Goal: Task Accomplishment & Management: Use online tool/utility

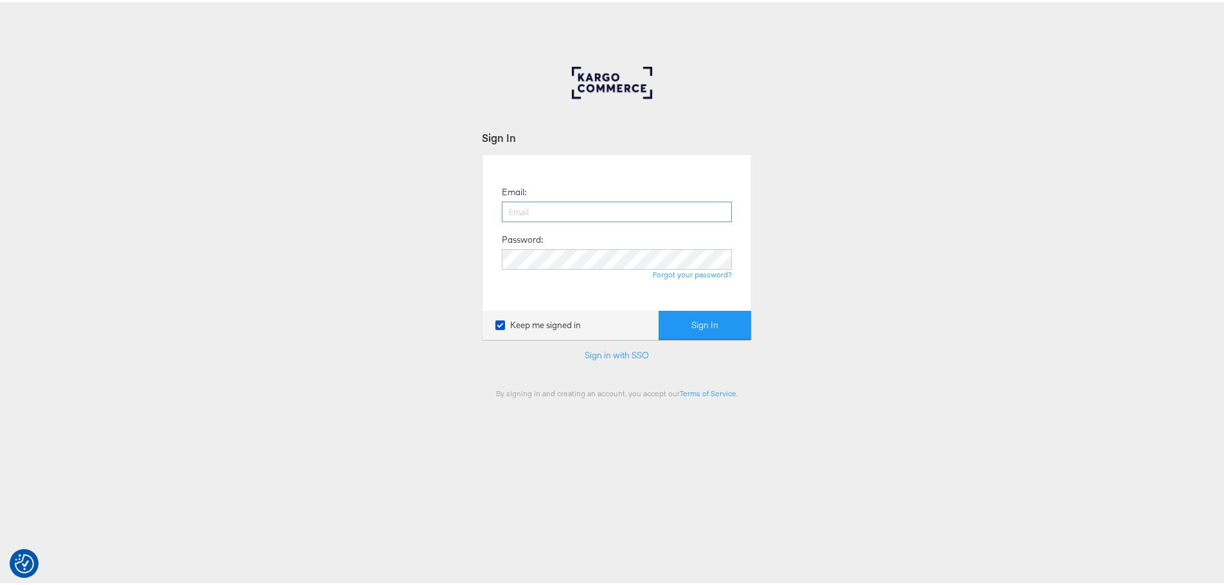
click at [635, 202] on input "email" at bounding box center [617, 209] width 230 height 21
type input "[PERSON_NAME][EMAIL_ADDRESS][PERSON_NAME][PERSON_NAME][DOMAIN_NAME]"
click at [659, 308] on button "Sign In" at bounding box center [705, 322] width 93 height 29
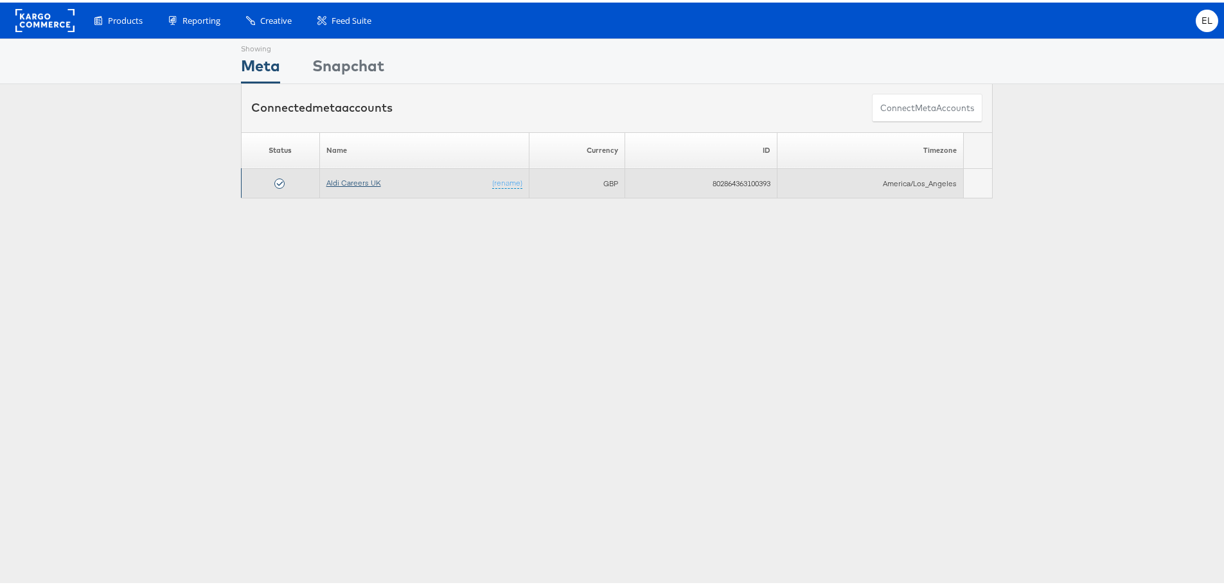
click at [338, 179] on link "Aldi Careers UK" at bounding box center [353, 180] width 55 height 10
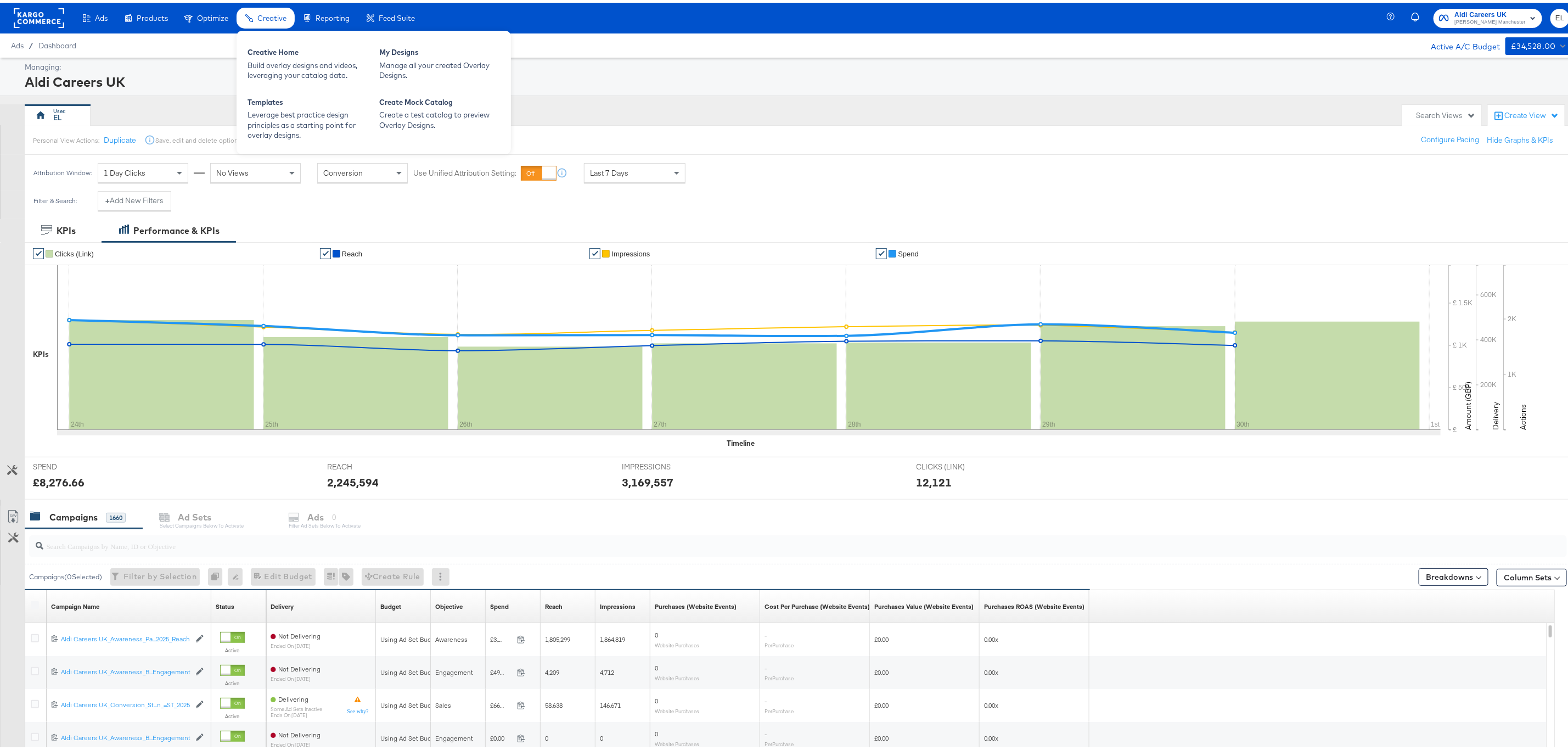
click at [265, 16] on span "Creative" at bounding box center [272, 15] width 29 height 9
click at [385, 49] on div "My Designs" at bounding box center [439, 50] width 120 height 13
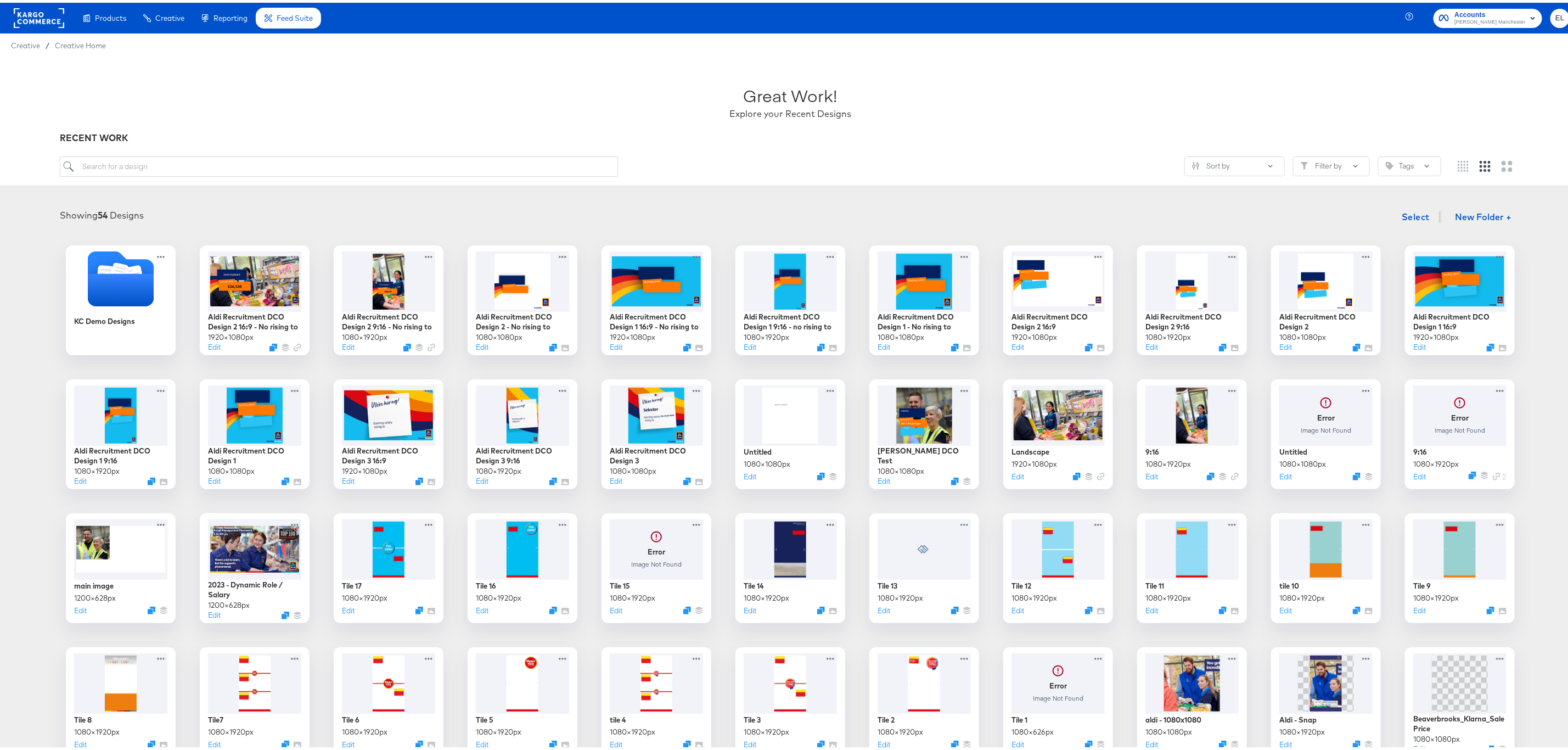
click at [701, 129] on div "RECENT WORK" at bounding box center [790, 135] width 1460 height 13
click at [607, 479] on button "Edit" at bounding box center [613, 480] width 13 height 10
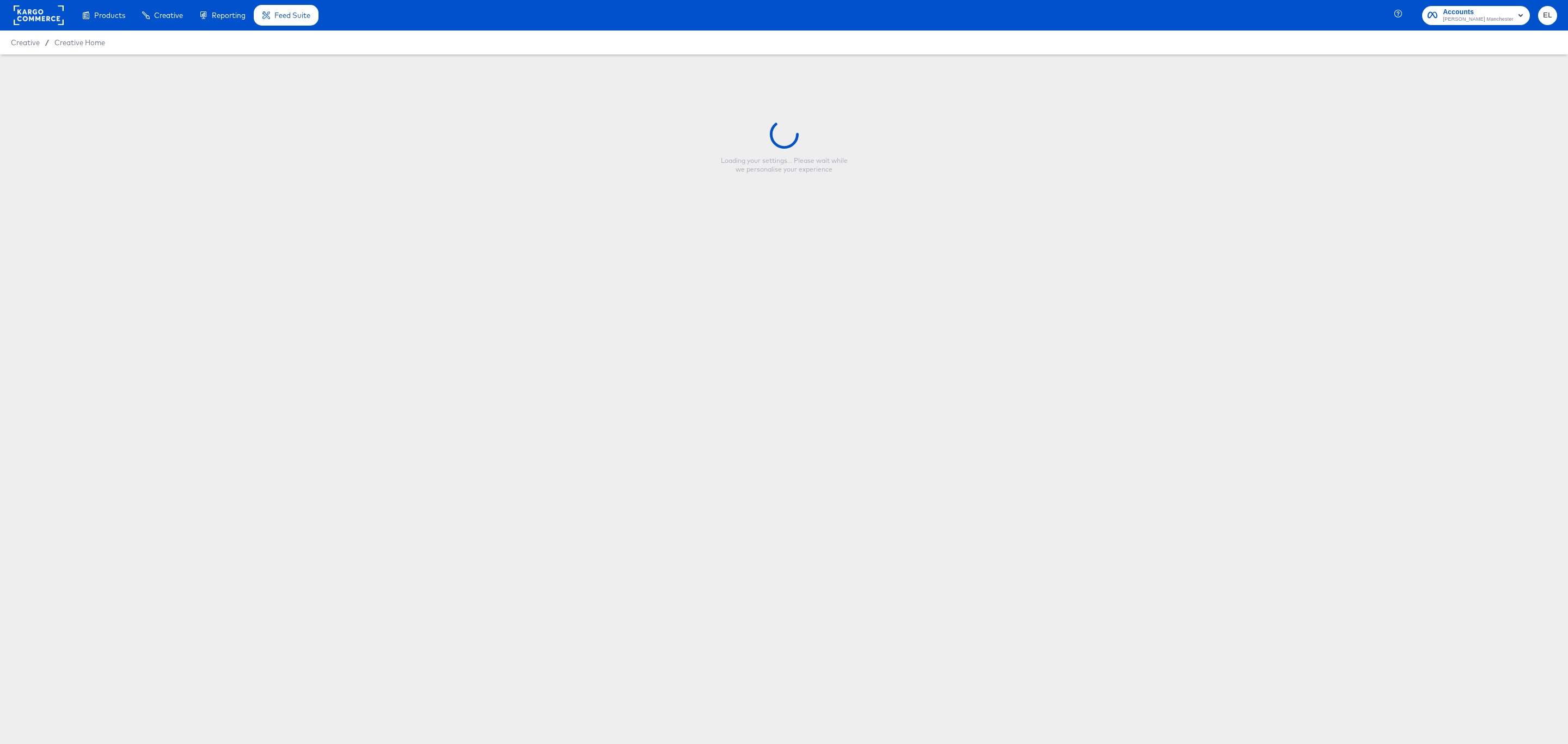
type input "Aldi Recruitment DCO Design 3"
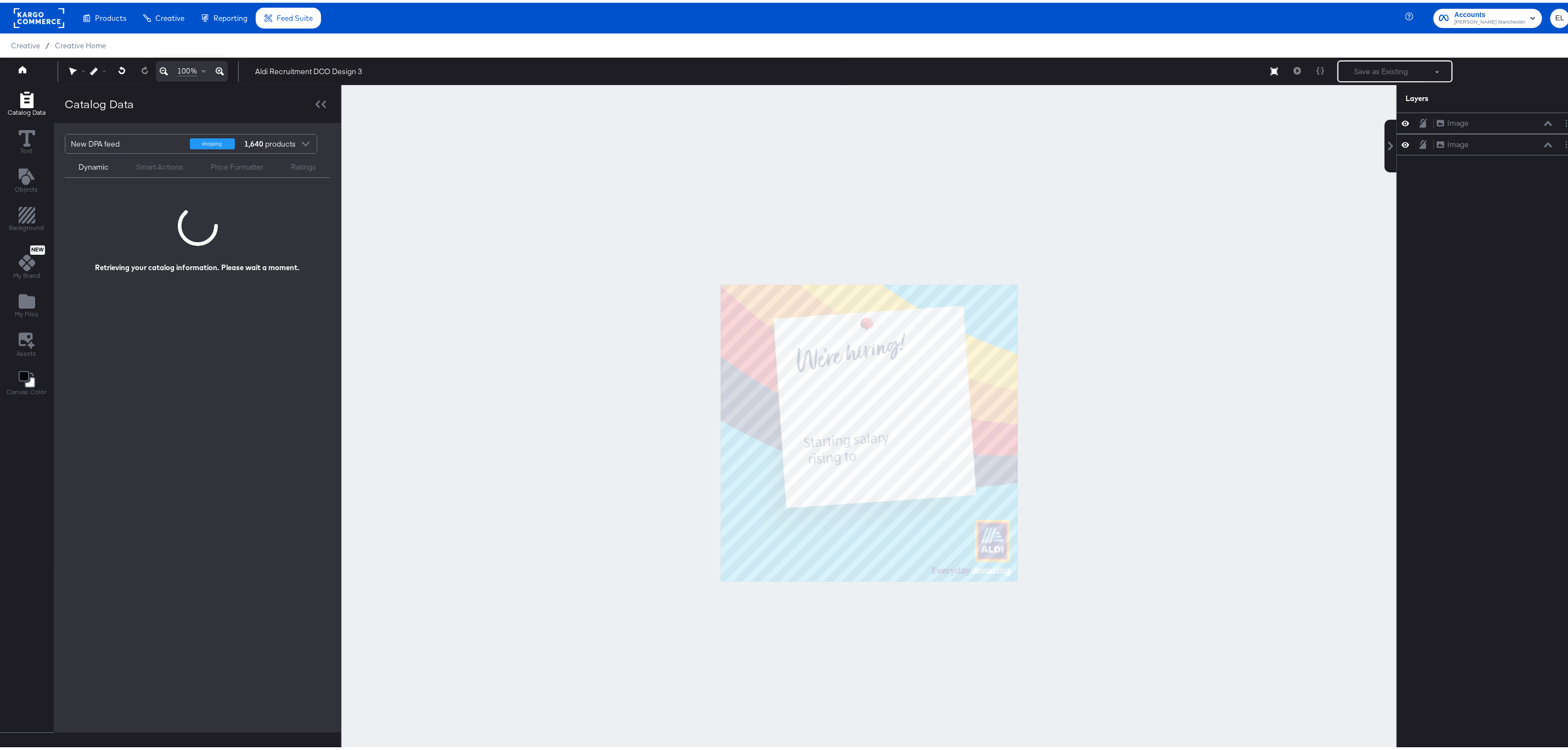
click at [1278, 533] on div at bounding box center [869, 430] width 1055 height 695
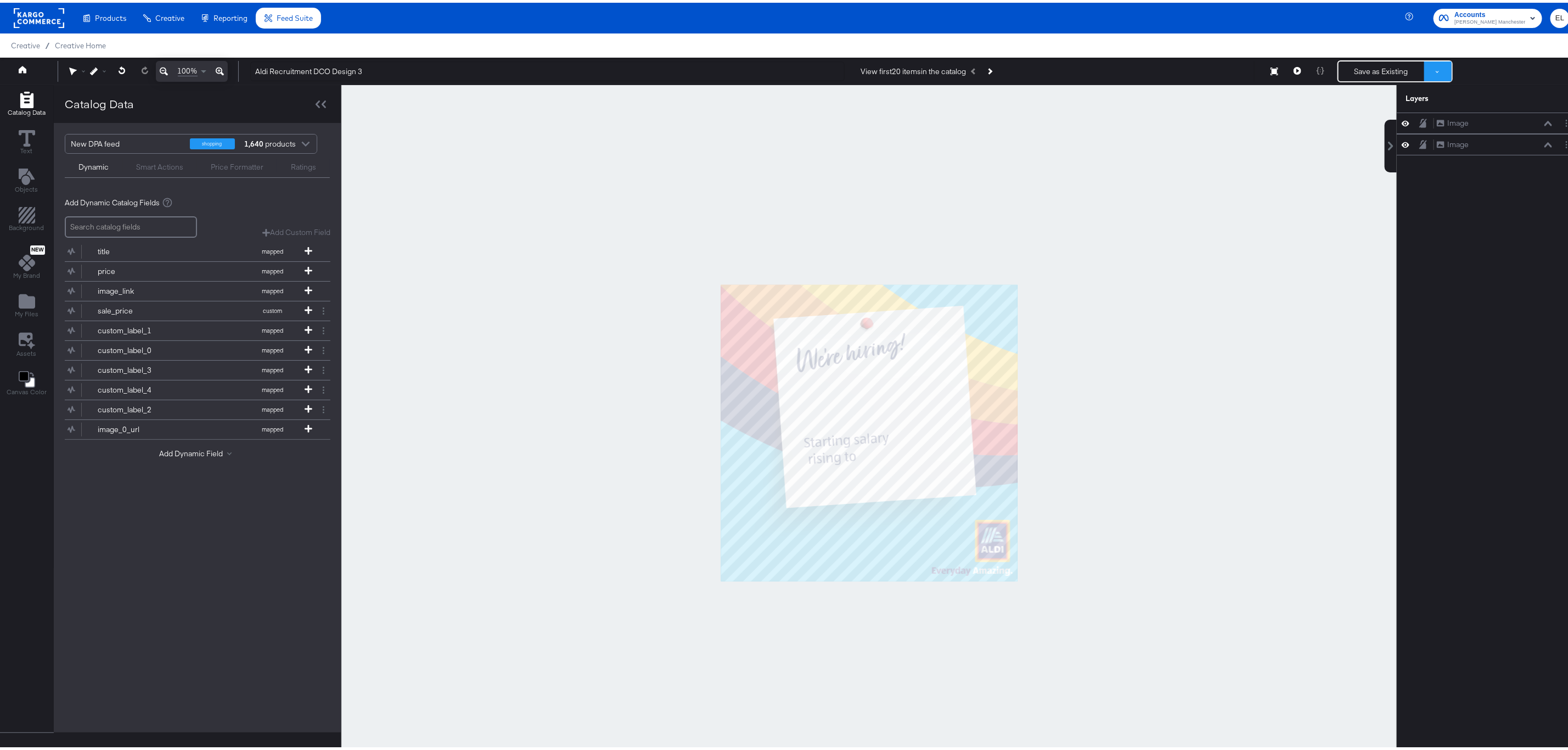
click at [1428, 76] on button at bounding box center [1437, 68] width 27 height 20
click at [1349, 92] on button "Save as Existing" at bounding box center [1401, 88] width 114 height 20
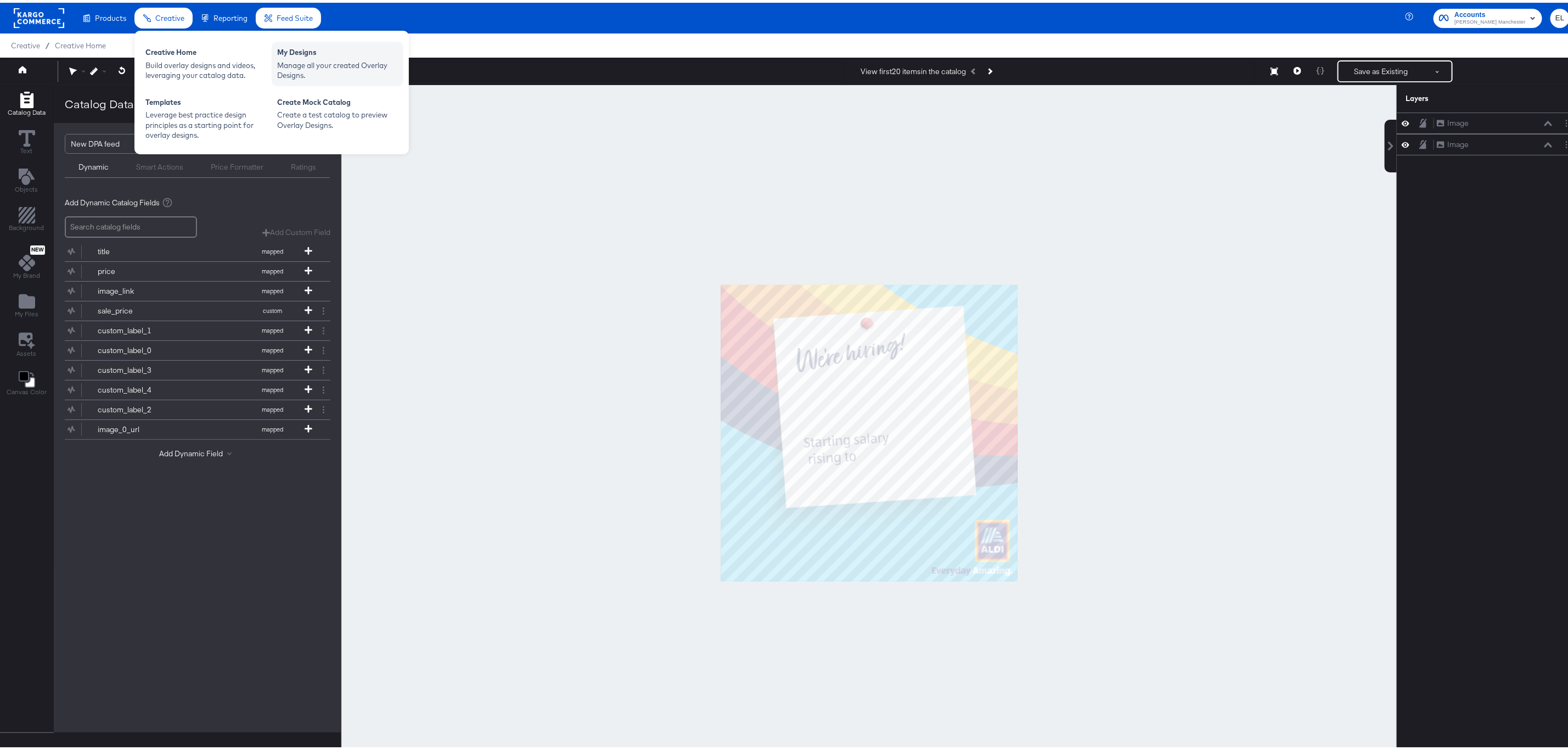
click at [309, 53] on div "My Designs" at bounding box center [336, 50] width 120 height 13
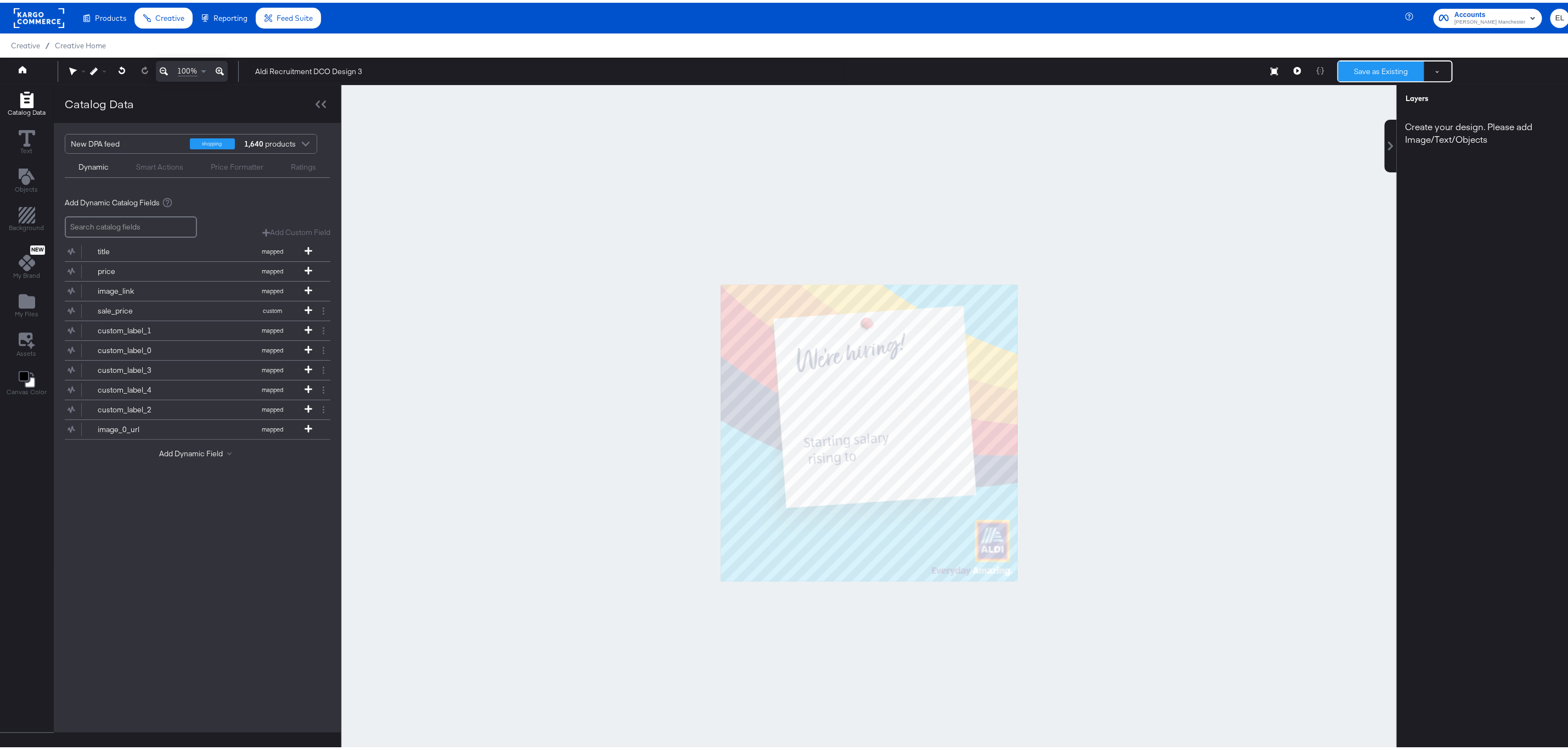
click at [1407, 66] on button "Save as Existing" at bounding box center [1381, 68] width 85 height 20
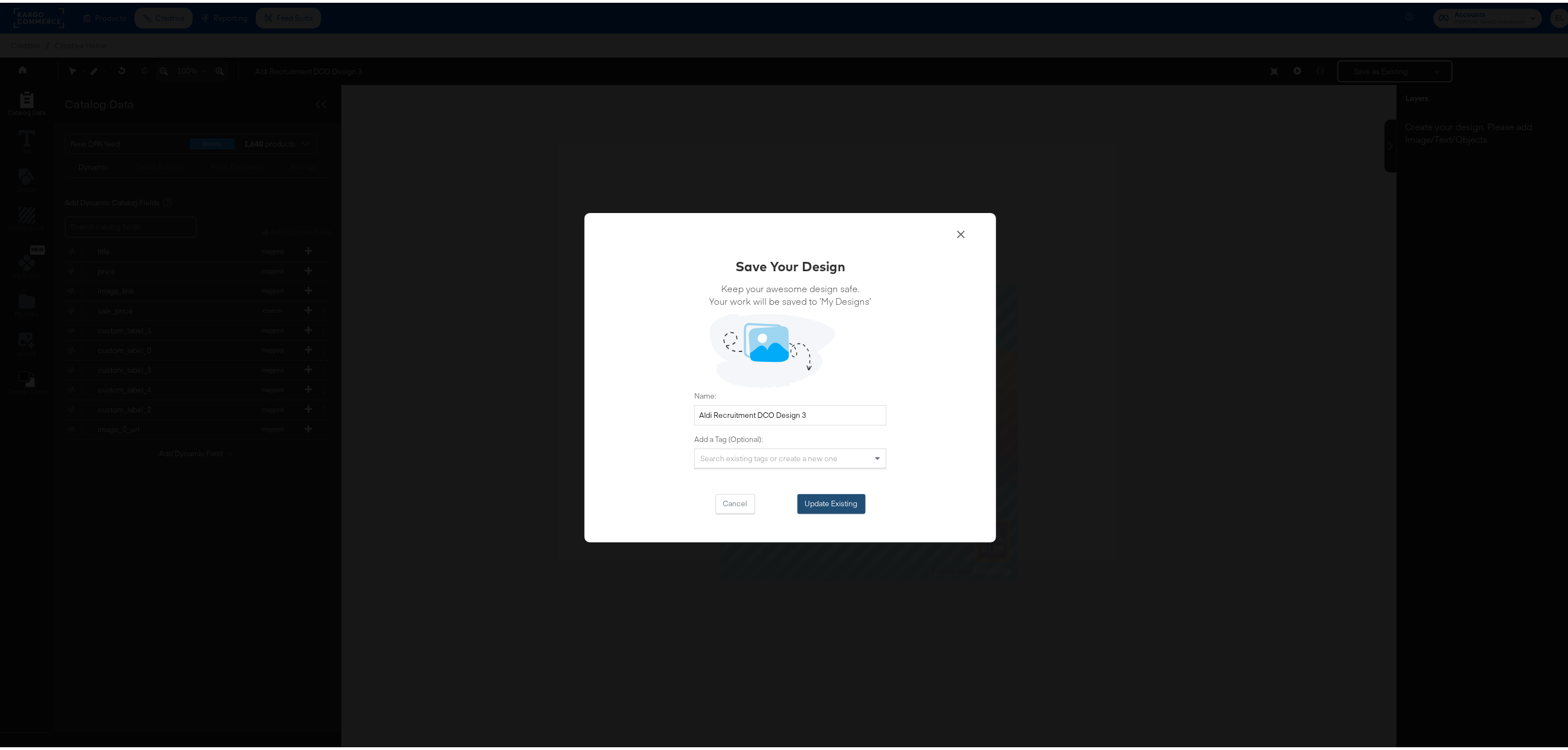
click at [814, 501] on button "Update Existing" at bounding box center [832, 501] width 68 height 20
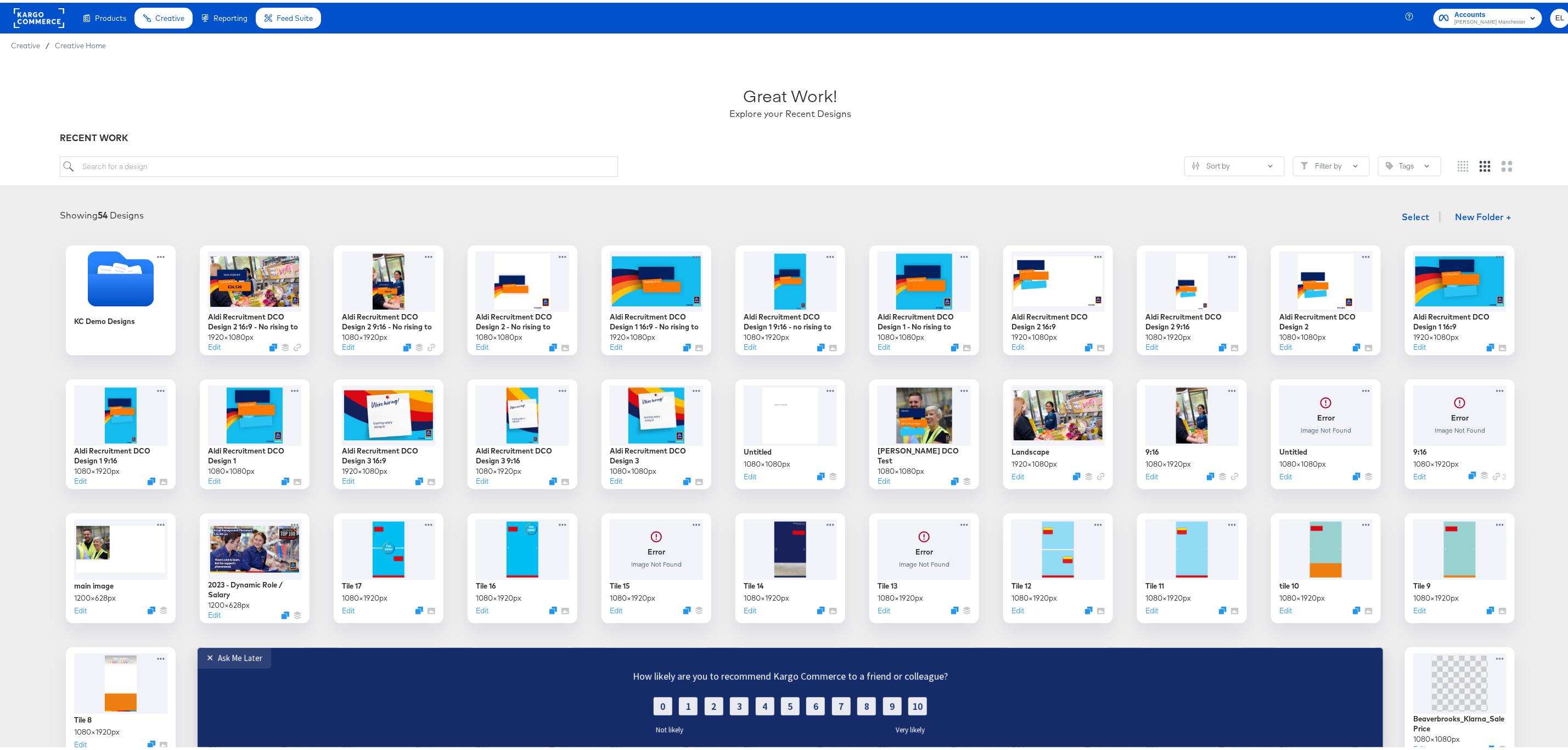
drag, startPoint x: 242, startPoint y: 291, endPoint x: 290, endPoint y: 229, distance: 78.4
click at [290, 229] on div "Showing 54 Designs Select New Folder + KC Demo Designs Aldi Recruitment DCO Des…" at bounding box center [790, 546] width 1559 height 685
click at [290, 254] on icon at bounding box center [296, 251] width 14 height 11
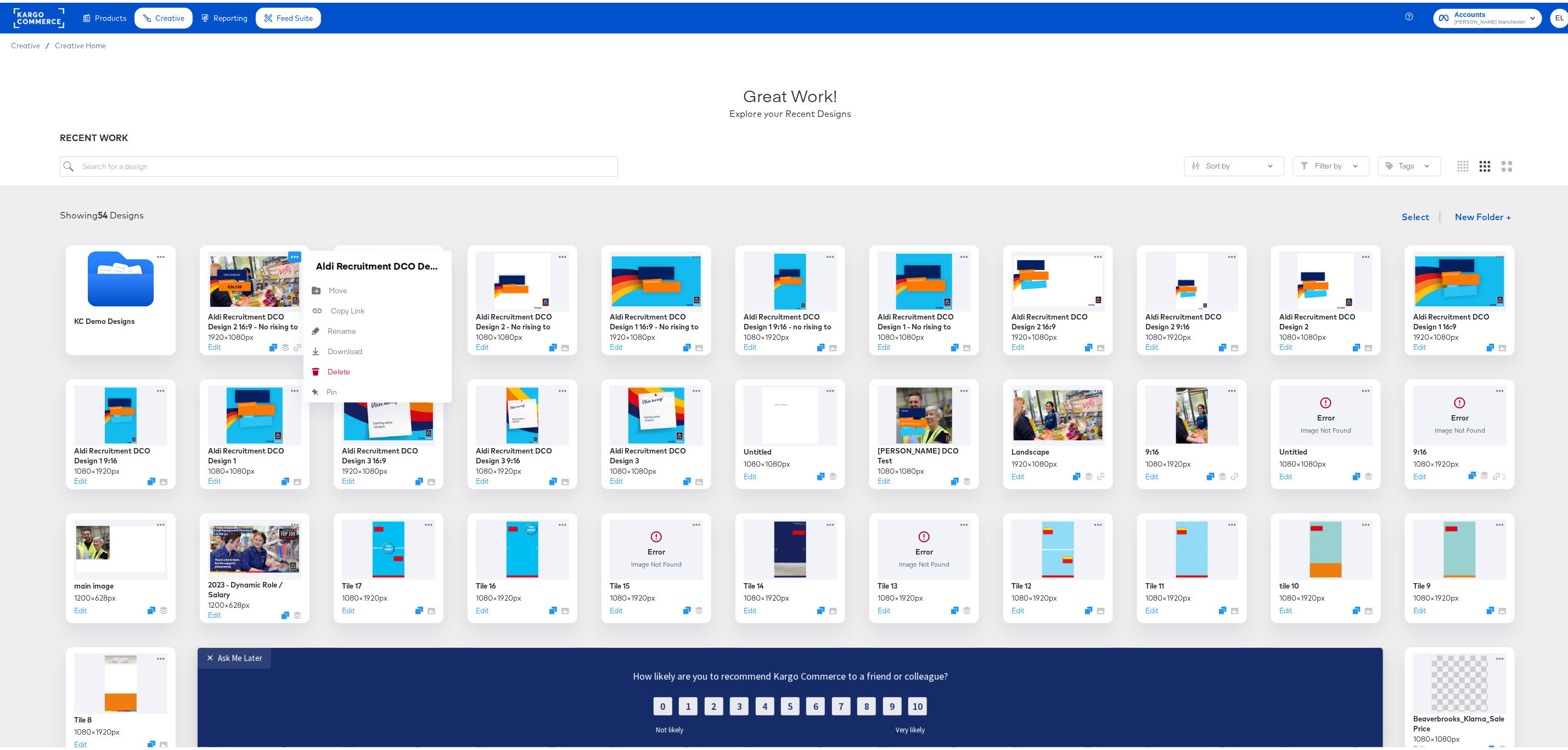
click at [257, 206] on div "Showing 54 Designs Select New Folder +" at bounding box center [790, 214] width 1559 height 22
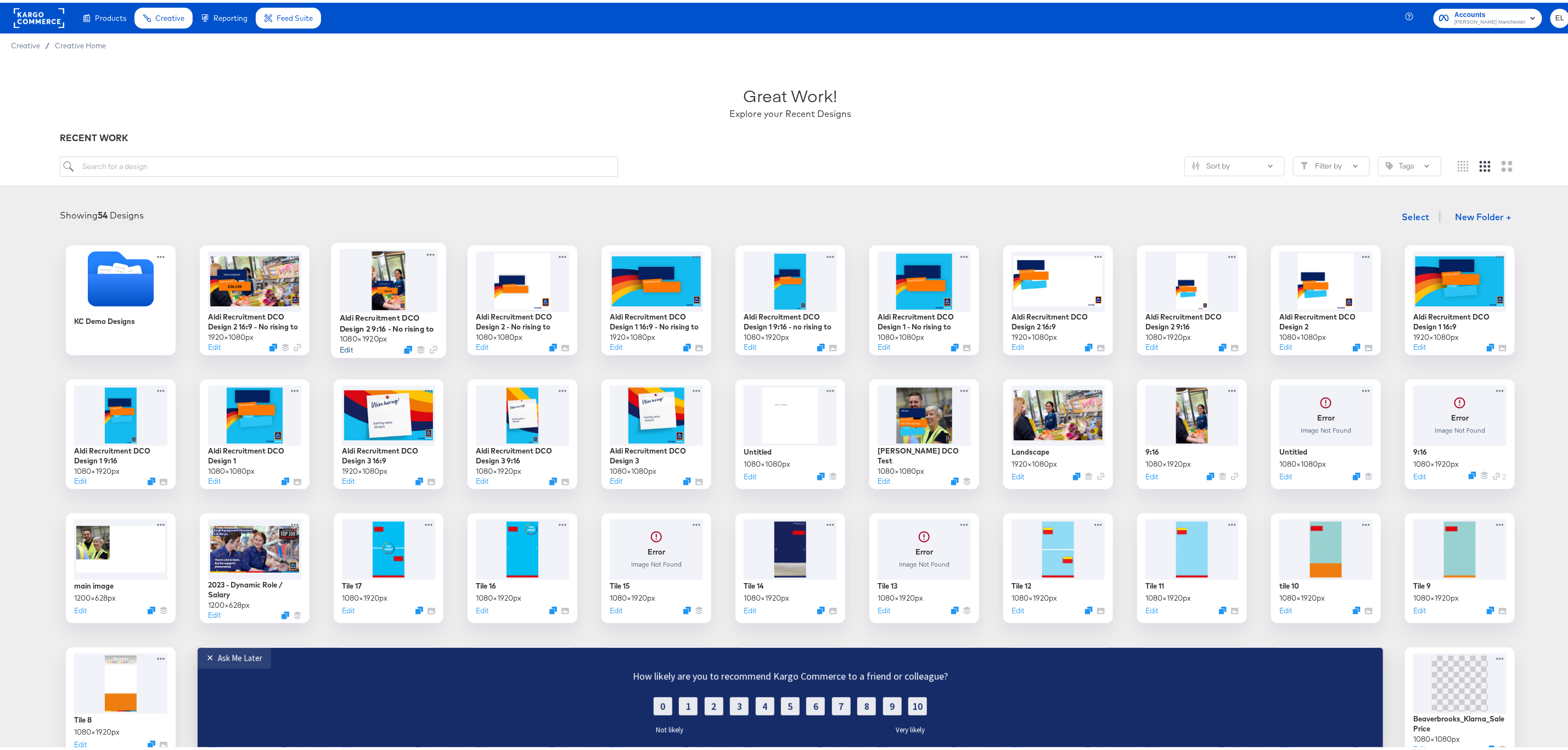
click at [340, 349] on button "Edit" at bounding box center [346, 347] width 13 height 10
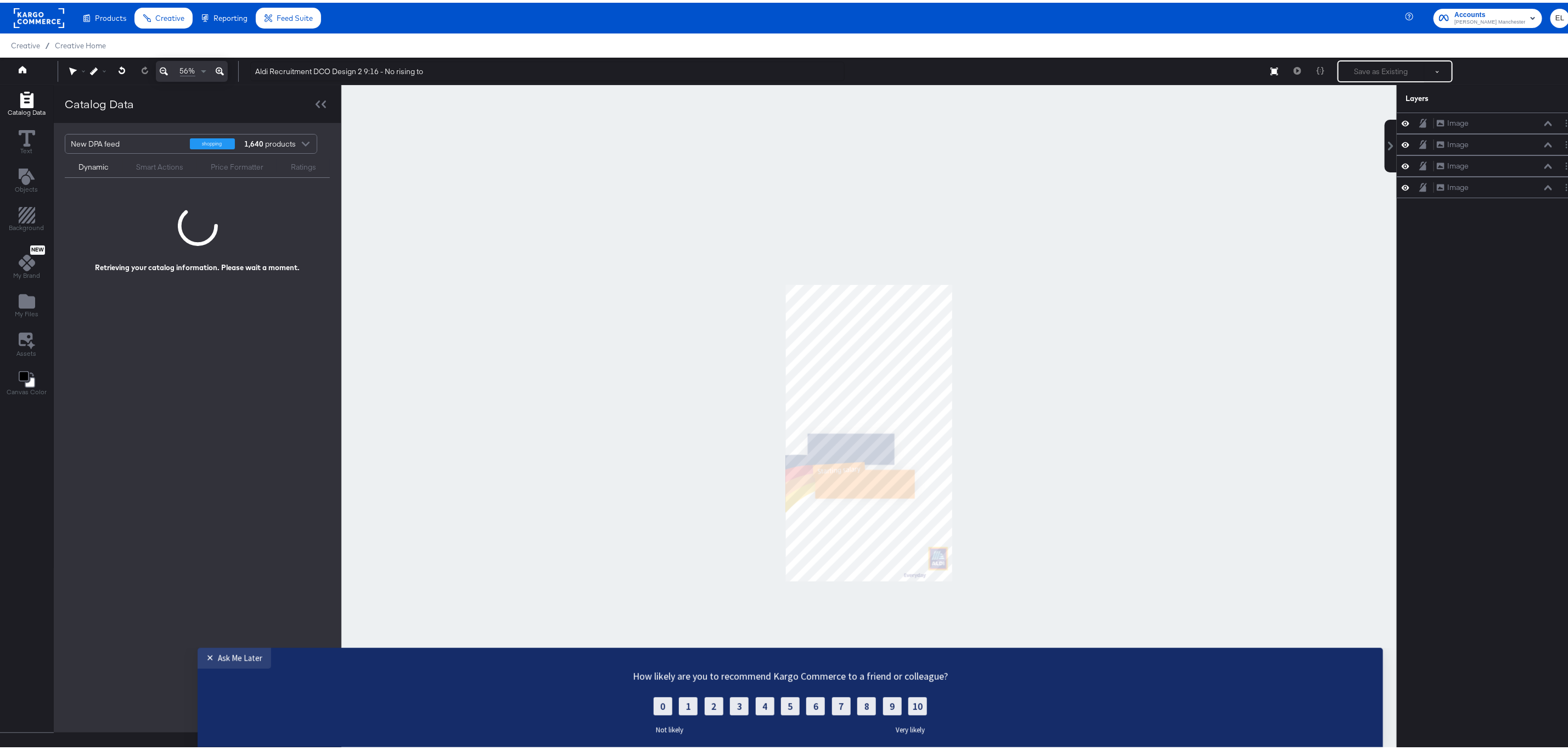
click at [1052, 397] on div at bounding box center [869, 430] width 1055 height 695
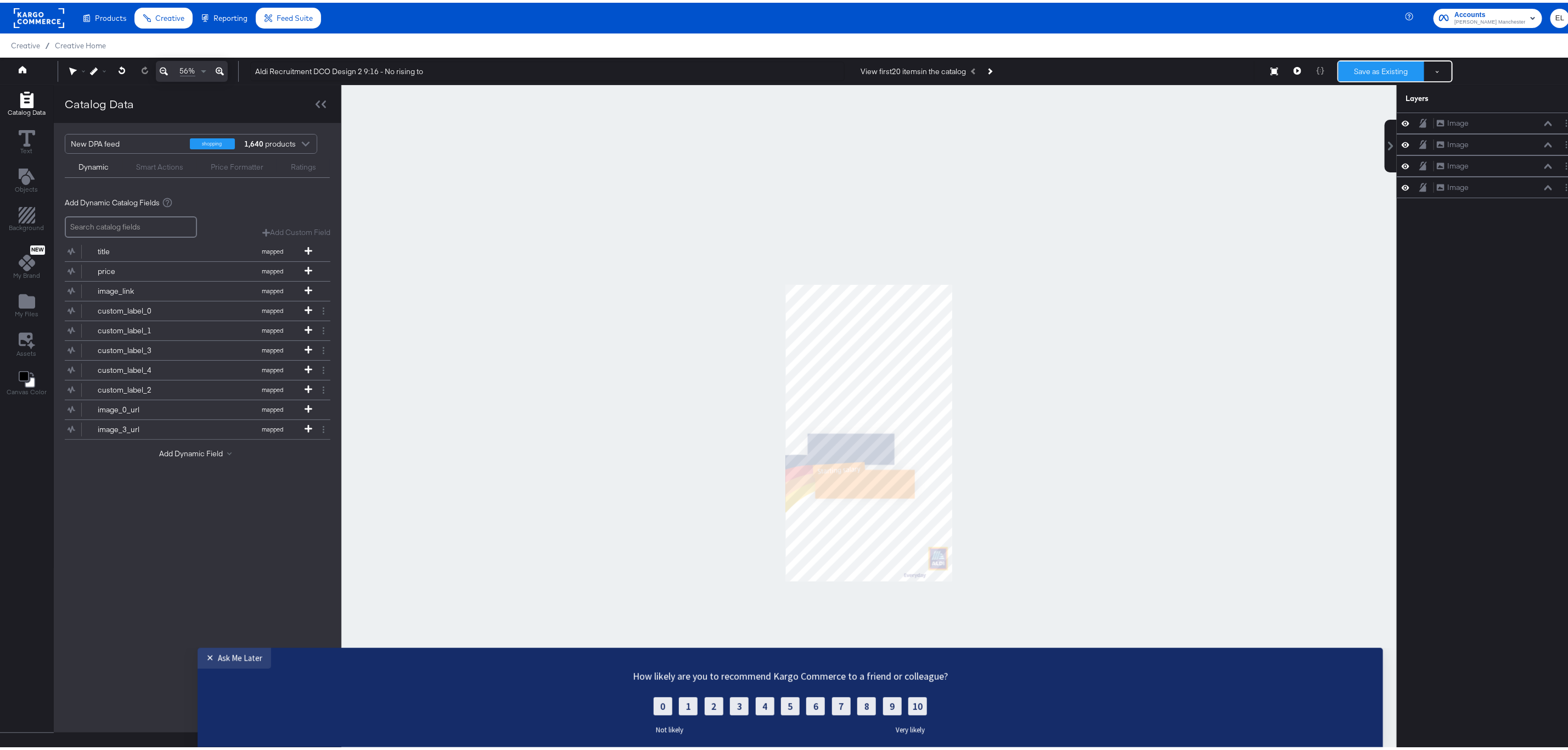
click at [1375, 64] on button "Save as Existing" at bounding box center [1381, 68] width 85 height 20
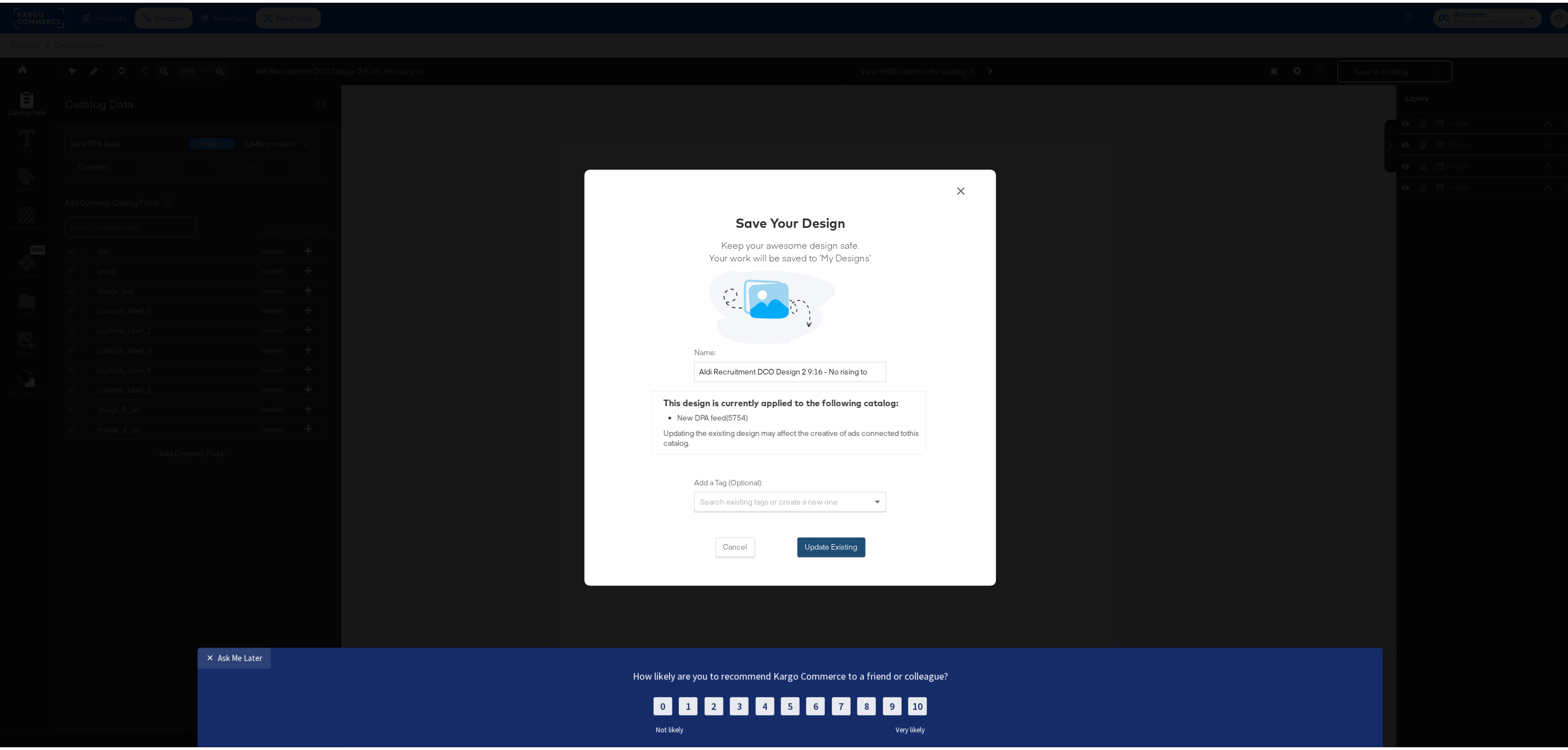
click at [814, 545] on button "Update Existing" at bounding box center [832, 544] width 68 height 20
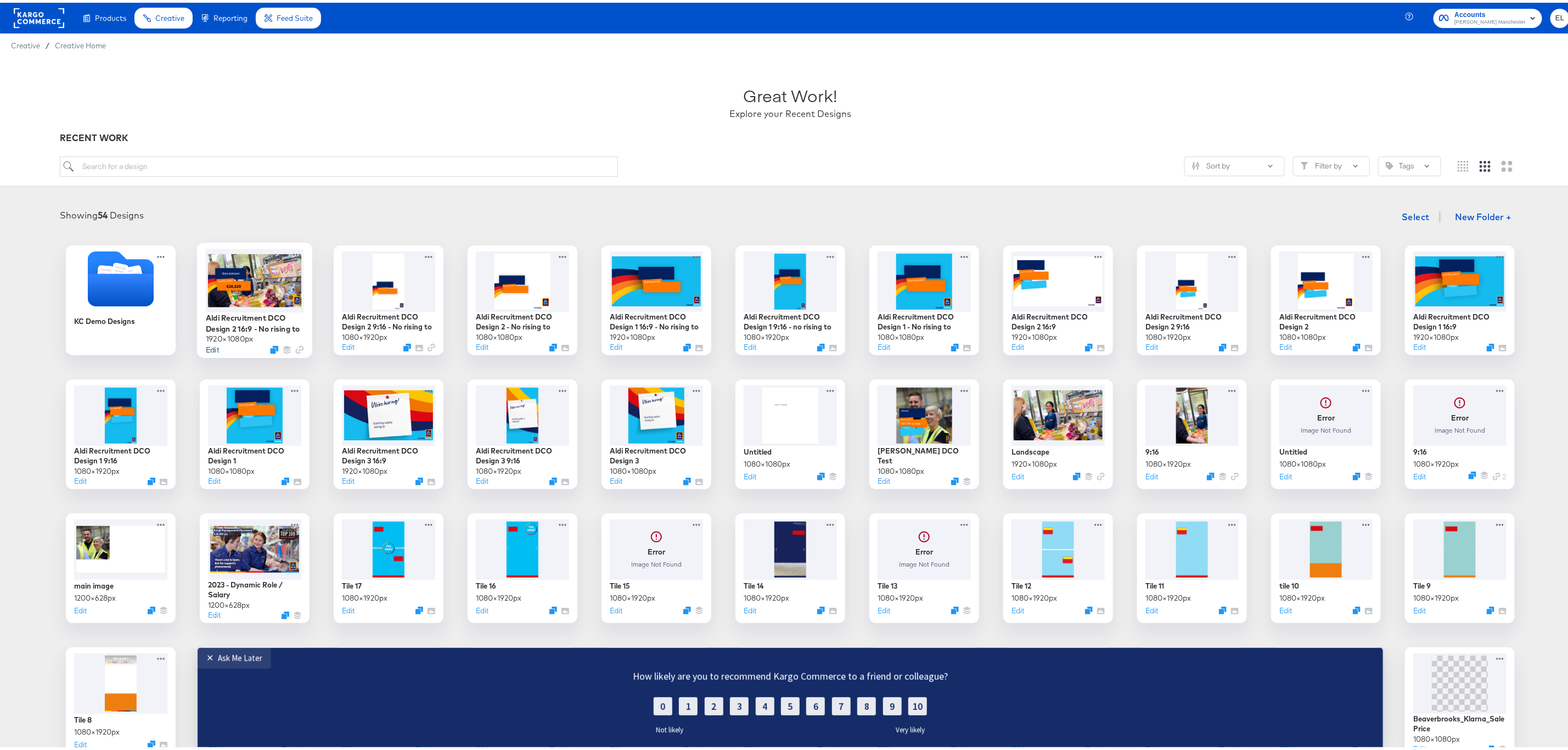
click at [208, 348] on button "Edit" at bounding box center [212, 347] width 13 height 10
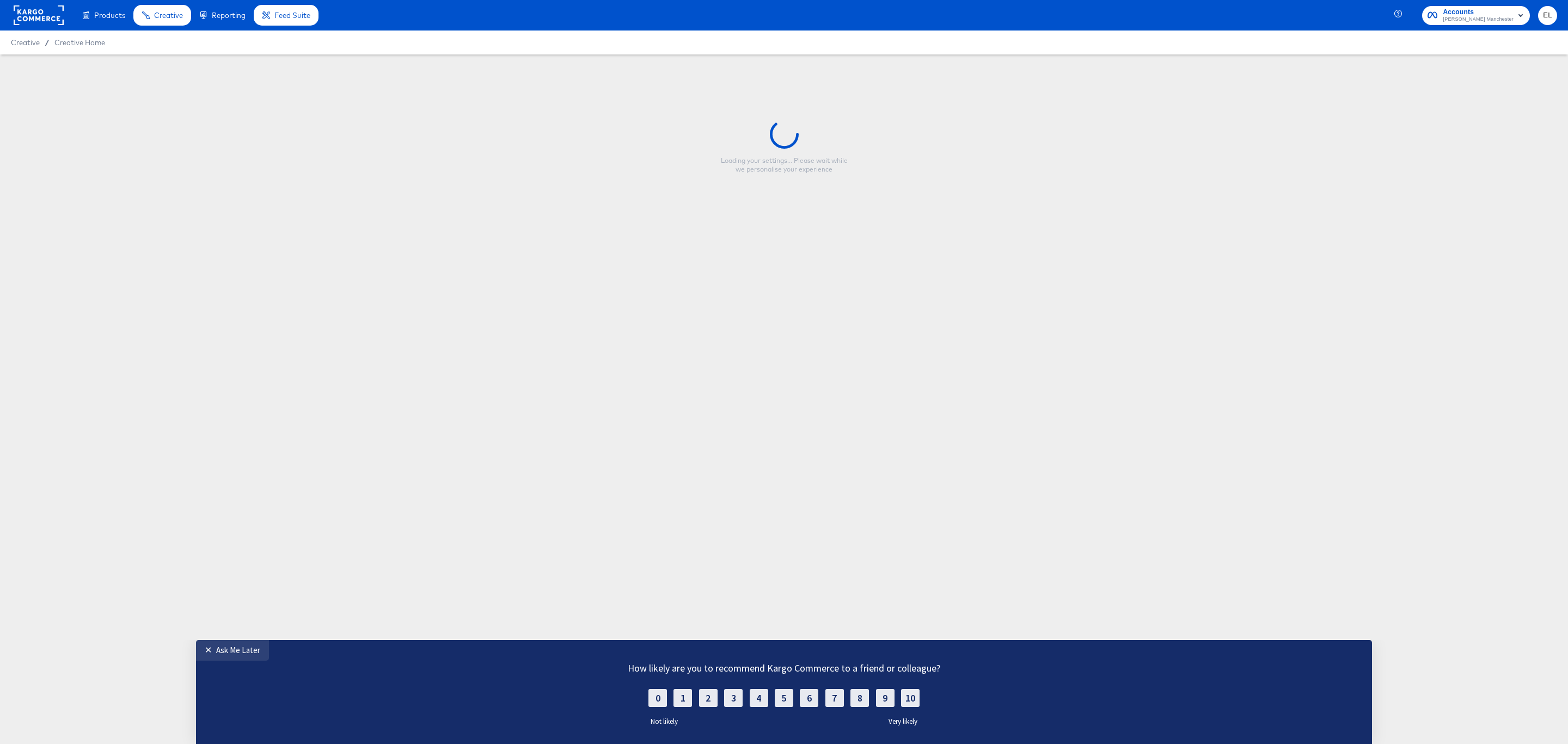
type input "Aldi Recruitment DCO Design 2 16:9 - No rising to"
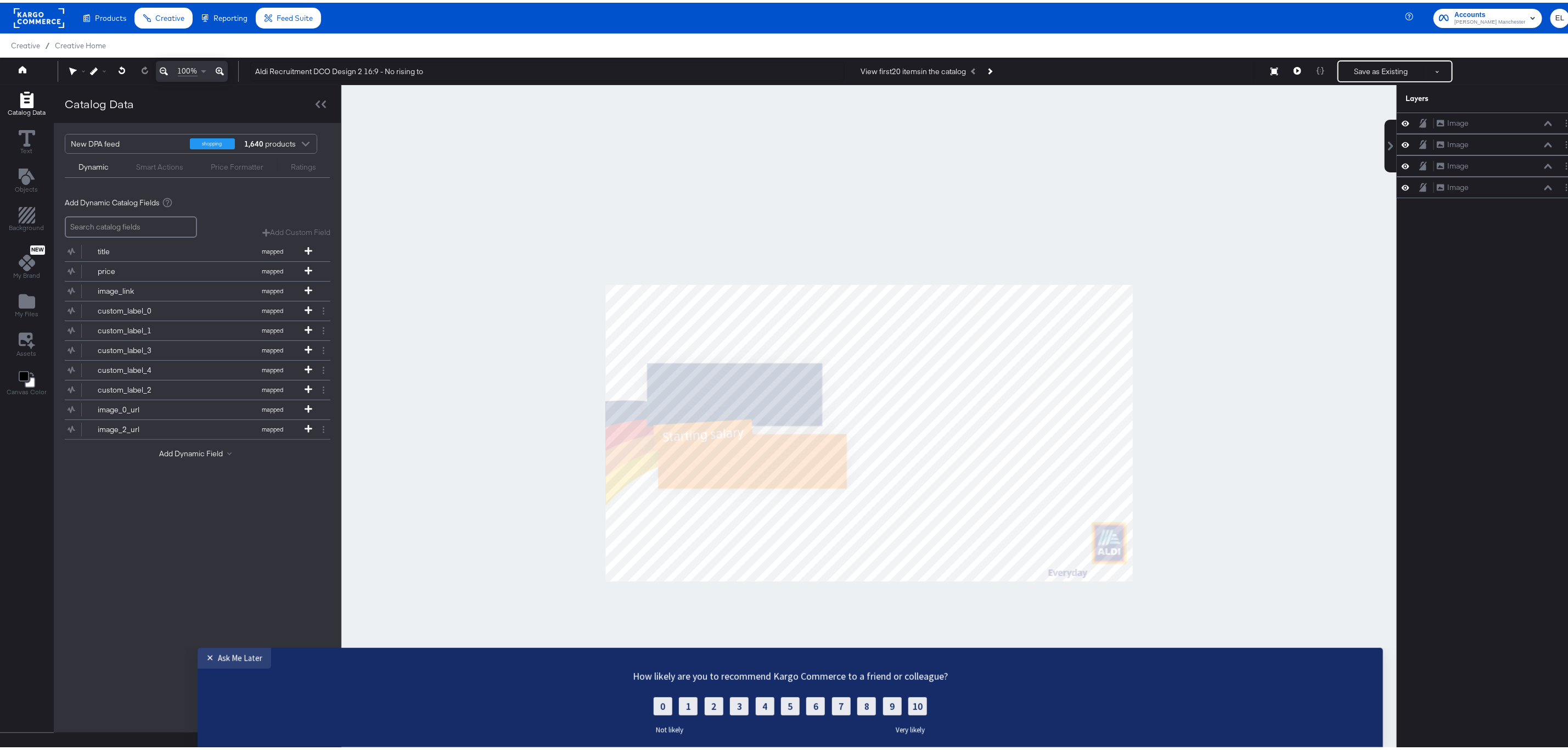
click at [1237, 296] on div at bounding box center [869, 430] width 1055 height 695
click at [891, 545] on div at bounding box center [869, 430] width 1055 height 695
click at [781, 434] on div at bounding box center [869, 430] width 1055 height 695
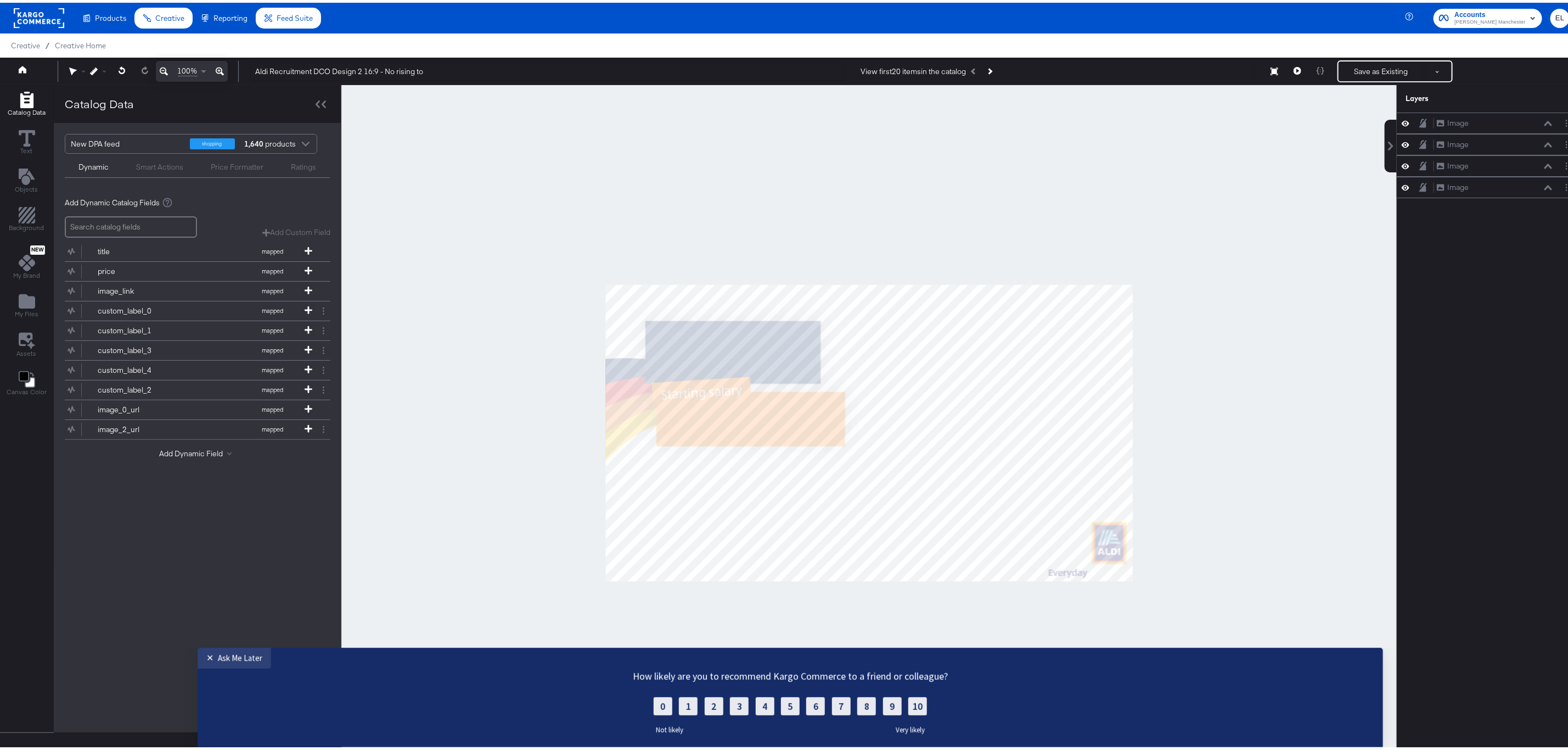
click at [1197, 354] on div at bounding box center [869, 430] width 1055 height 695
click at [1363, 71] on button "Save as Existing" at bounding box center [1381, 68] width 85 height 20
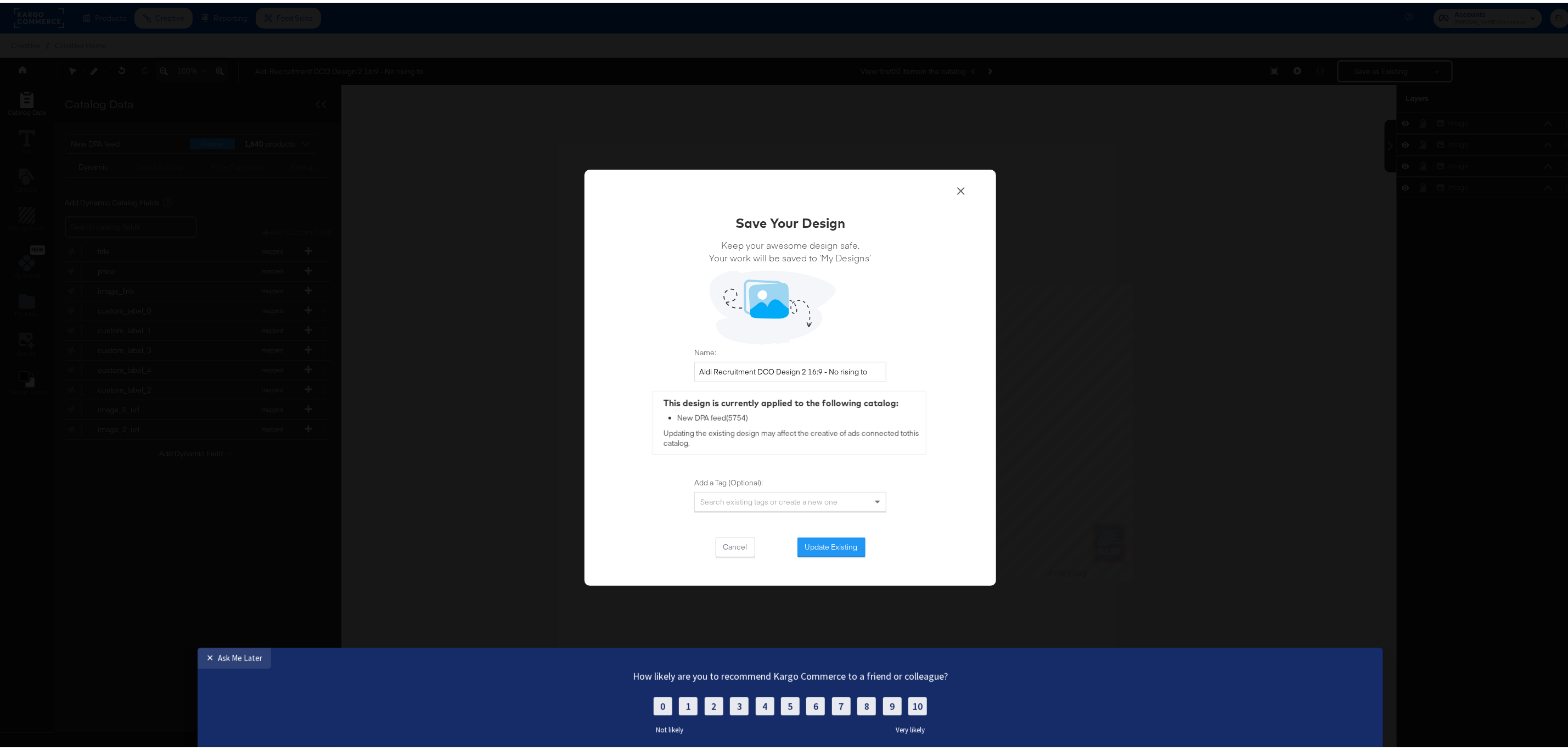
click at [802, 530] on div "Save Your Design Keep your awesome design safe. Your work will be saved to ‘My …" at bounding box center [790, 383] width 192 height 343
click at [810, 544] on button "Update Existing" at bounding box center [832, 544] width 68 height 20
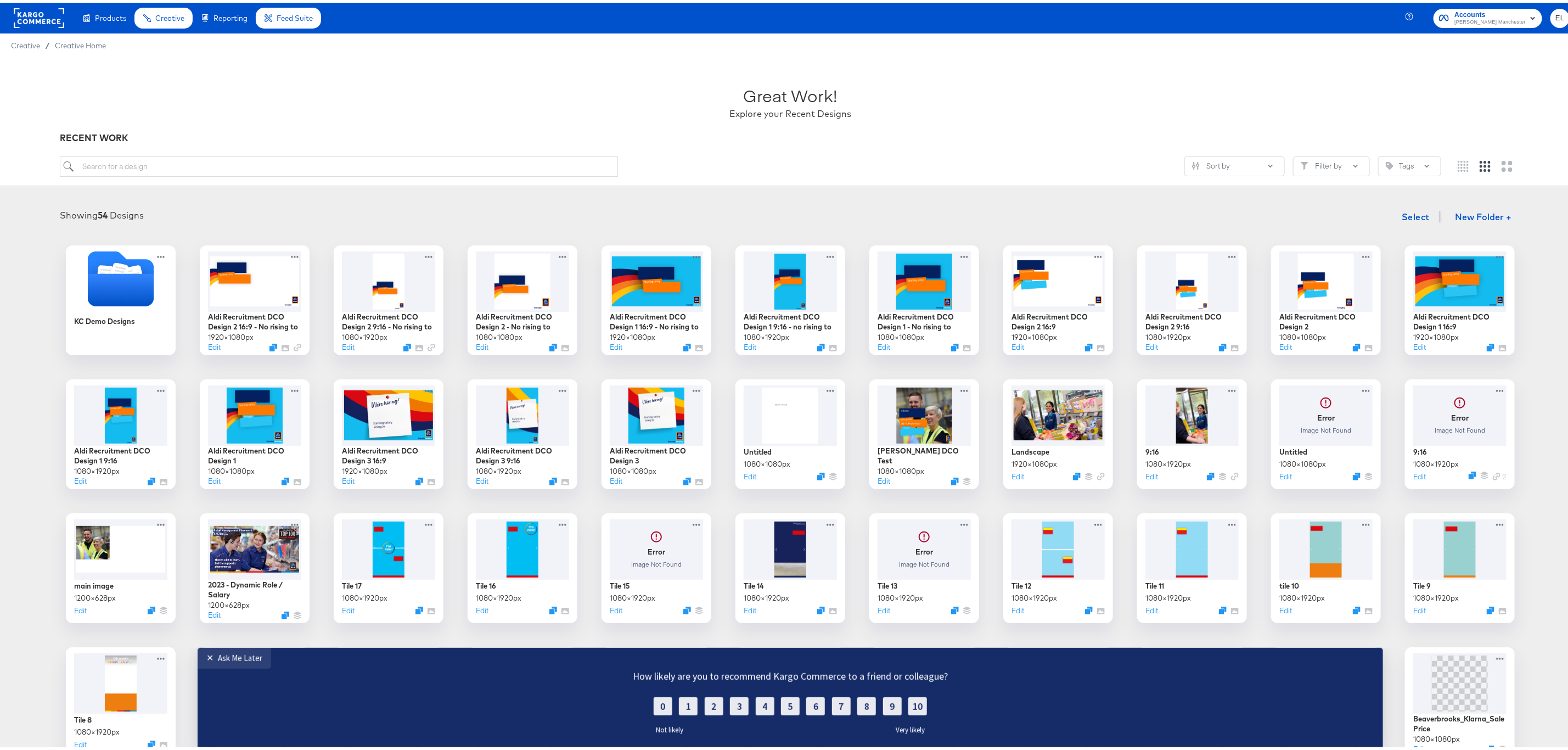
click at [14, 392] on div "KC Demo Designs Aldi Recruitment DCO Design 2 16:9 - No rising to 1920 × 1080 p…" at bounding box center [790, 565] width 1559 height 646
click at [610, 480] on button "Edit" at bounding box center [613, 480] width 13 height 10
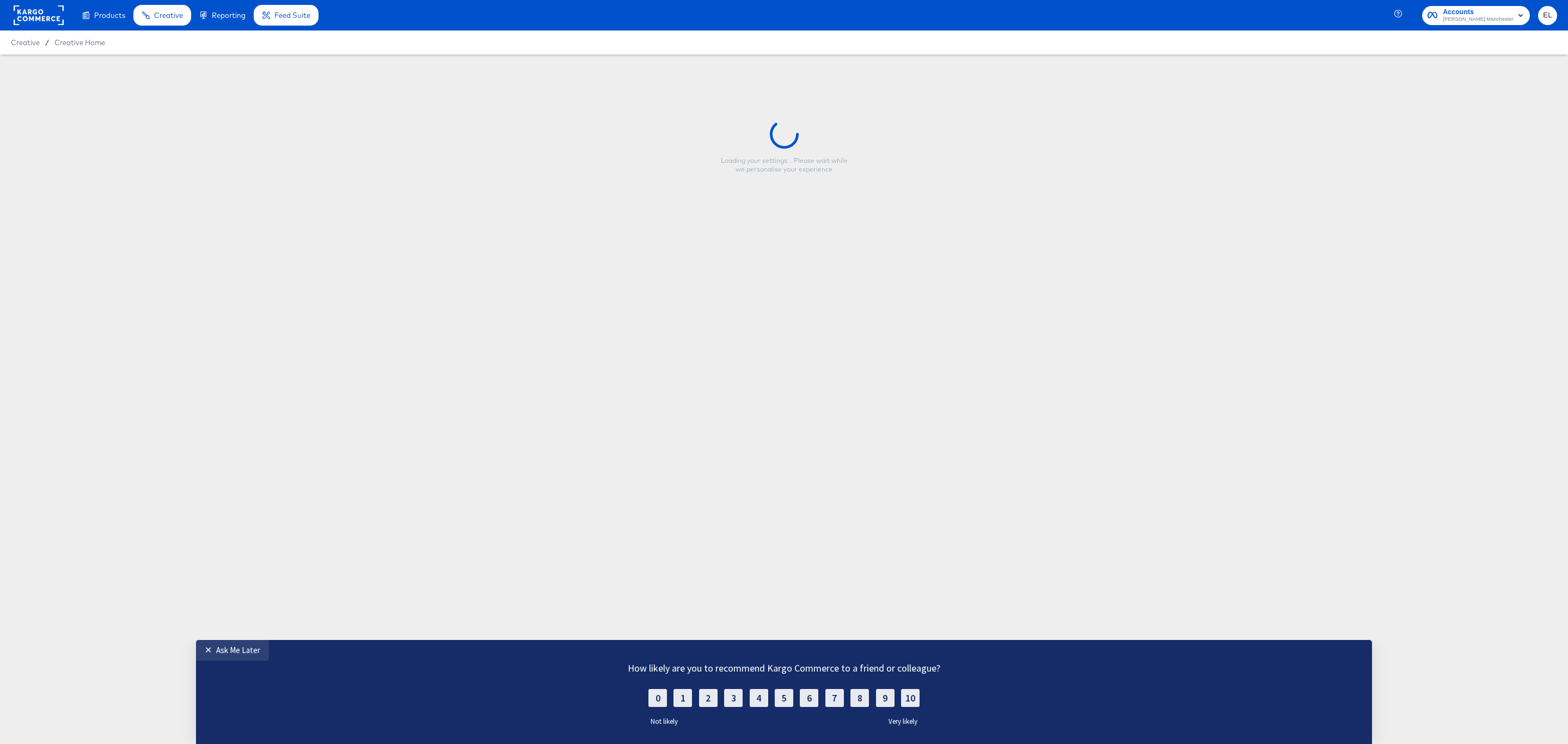
type input "Aldi Recruitment DCO Design 3"
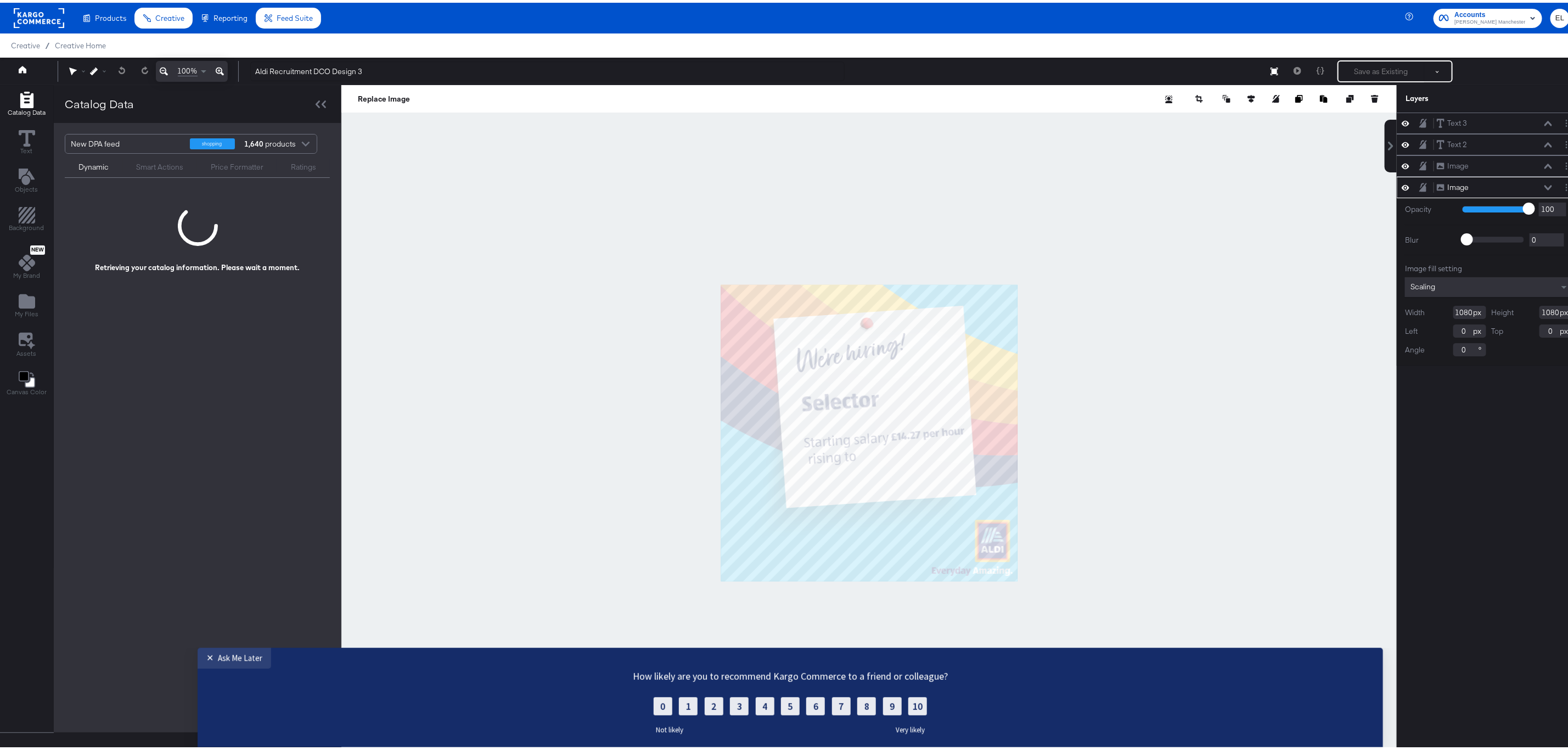
click at [1270, 342] on div at bounding box center [869, 430] width 1055 height 695
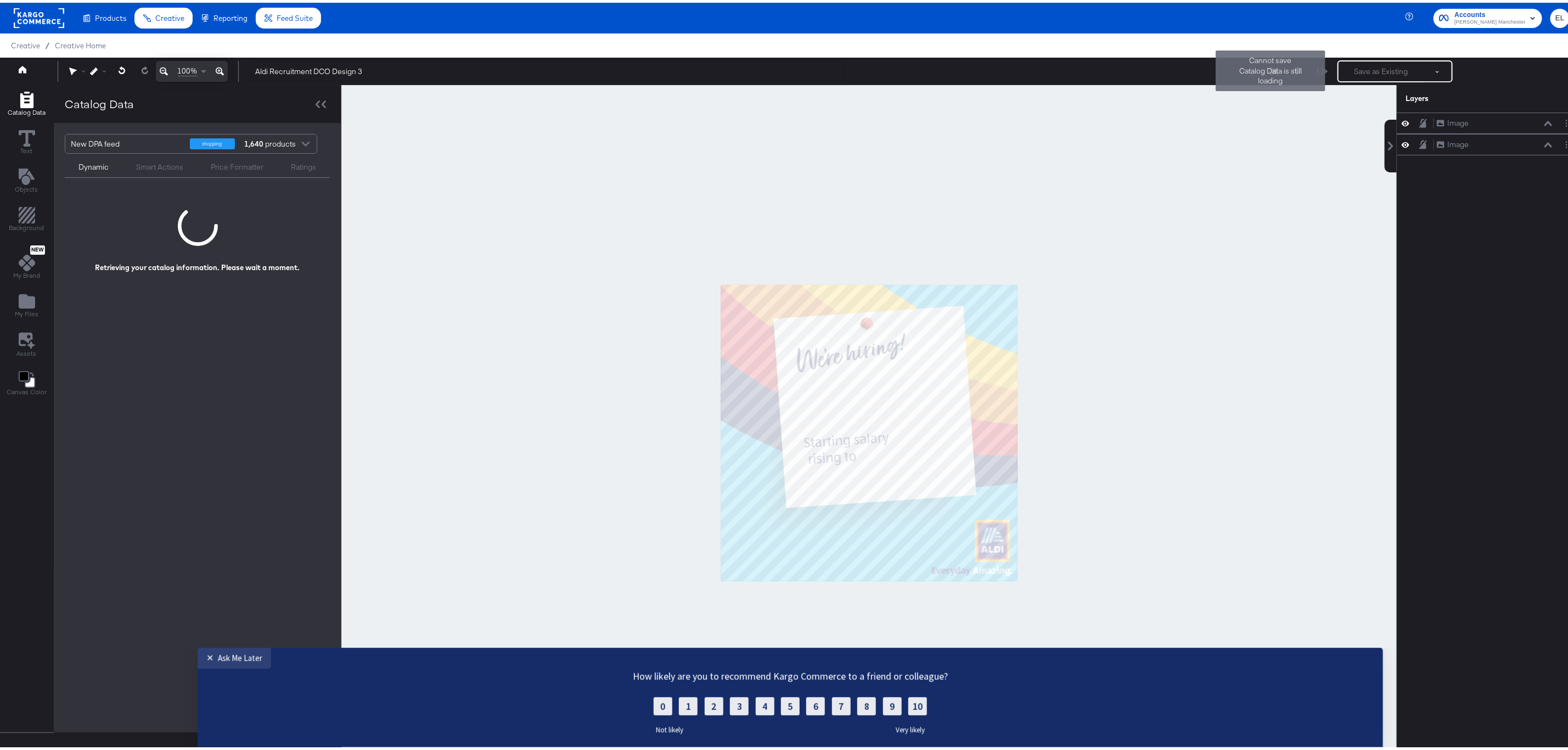
click at [1366, 59] on div "Save as Existing See more options Cannot save Catalog Data is still loading" at bounding box center [1395, 68] width 115 height 22
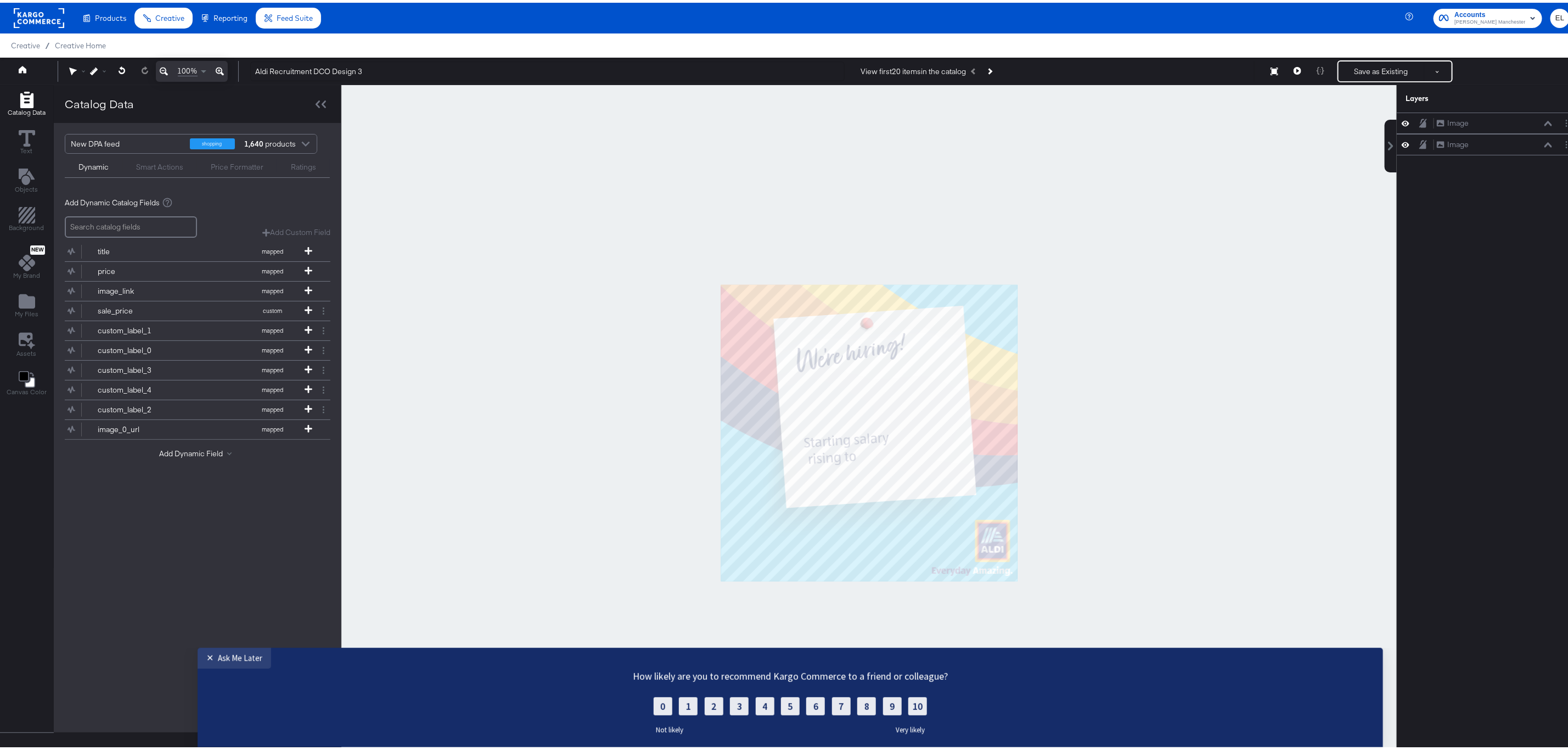
click at [1378, 67] on button "Save as Existing" at bounding box center [1381, 68] width 85 height 20
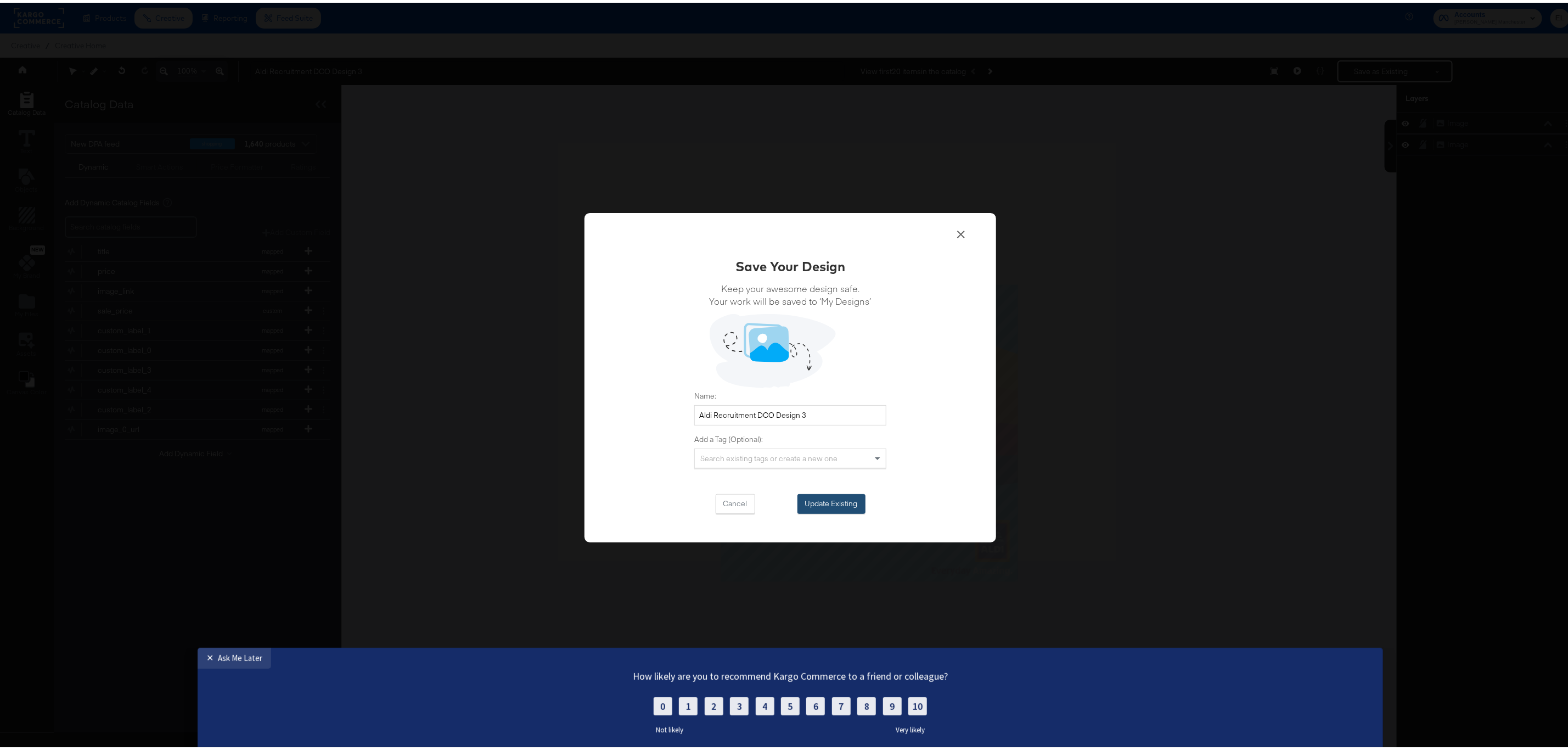
click at [828, 506] on button "Update Existing" at bounding box center [832, 501] width 68 height 20
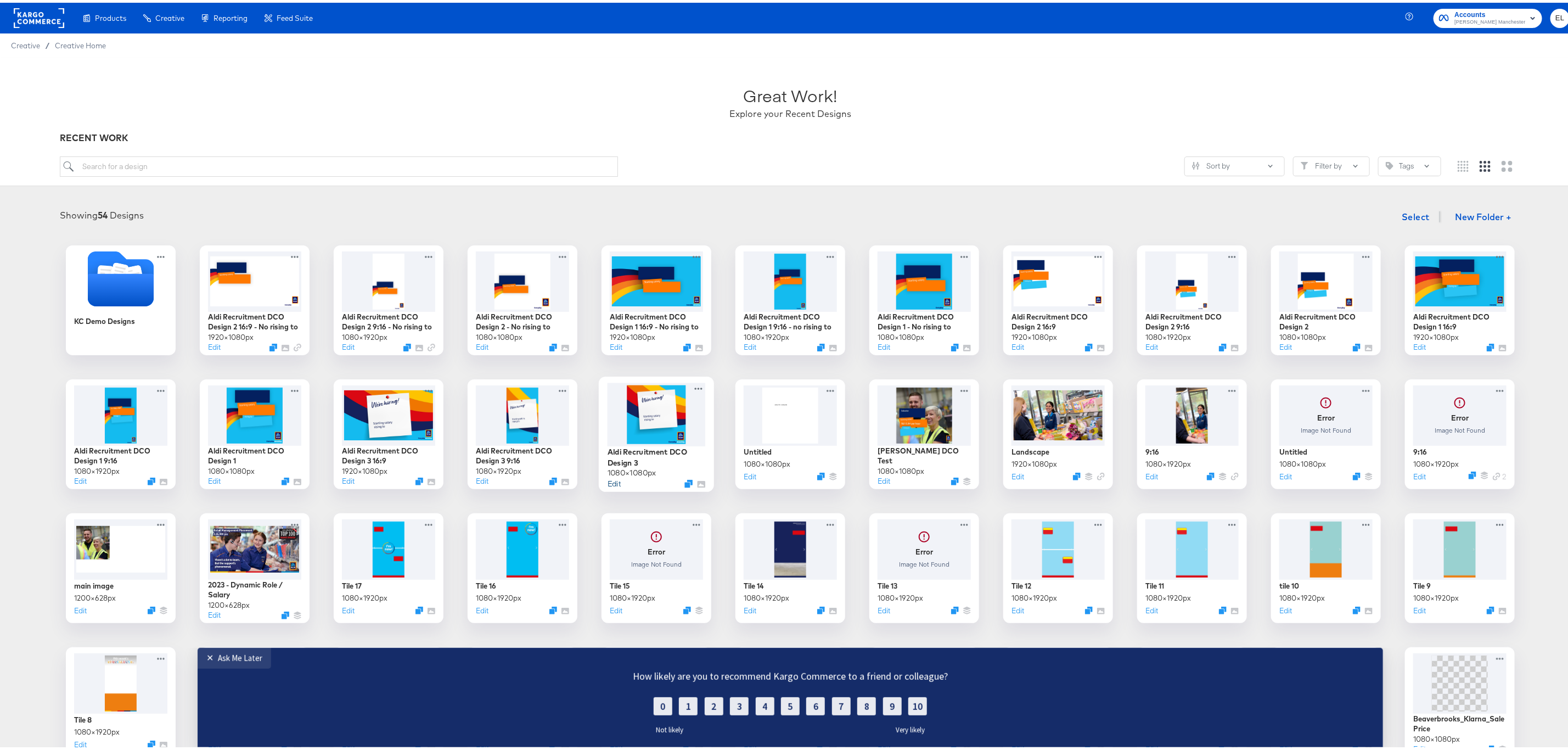
click at [611, 483] on button "Edit" at bounding box center [613, 480] width 13 height 10
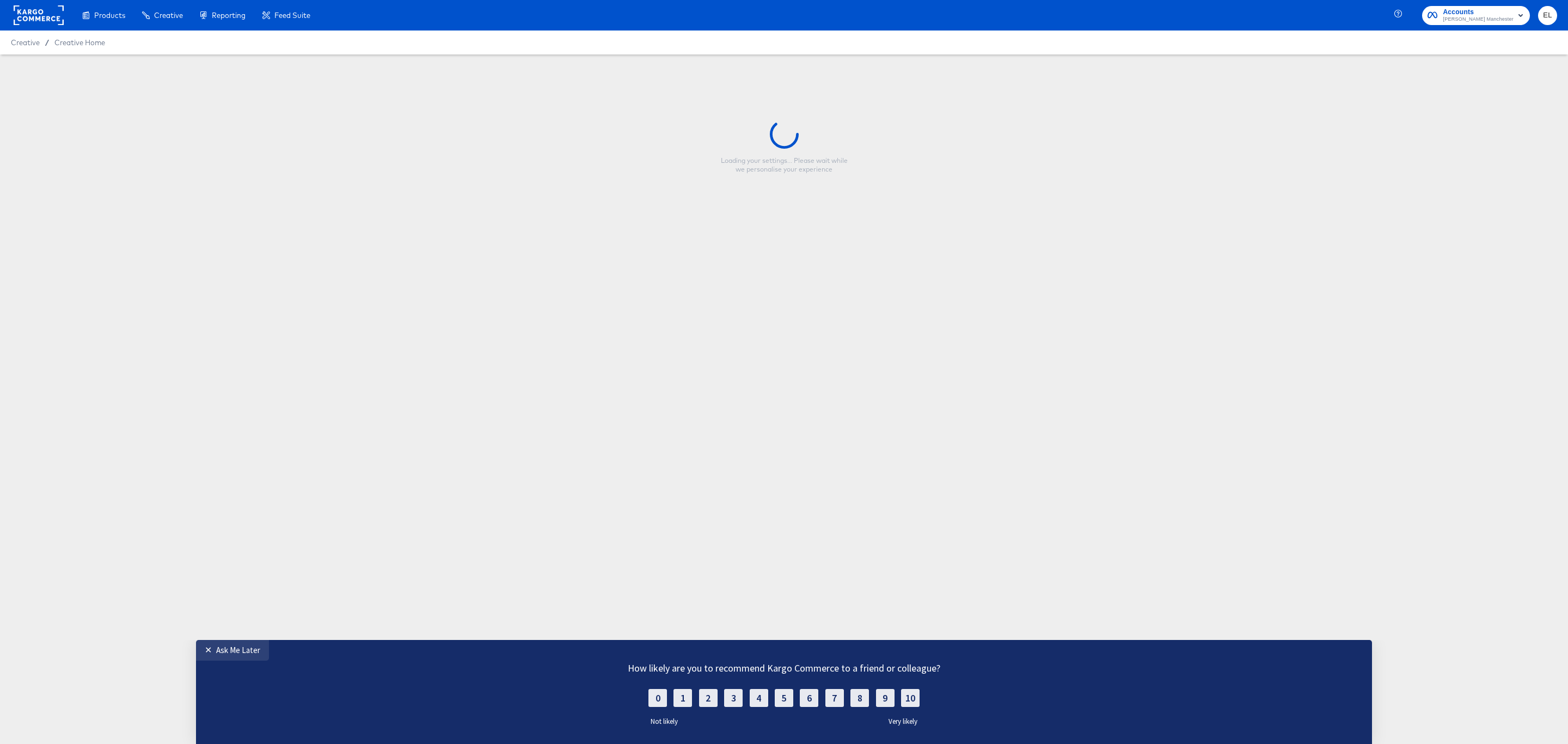
type input "Aldi Recruitment DCO Design 3"
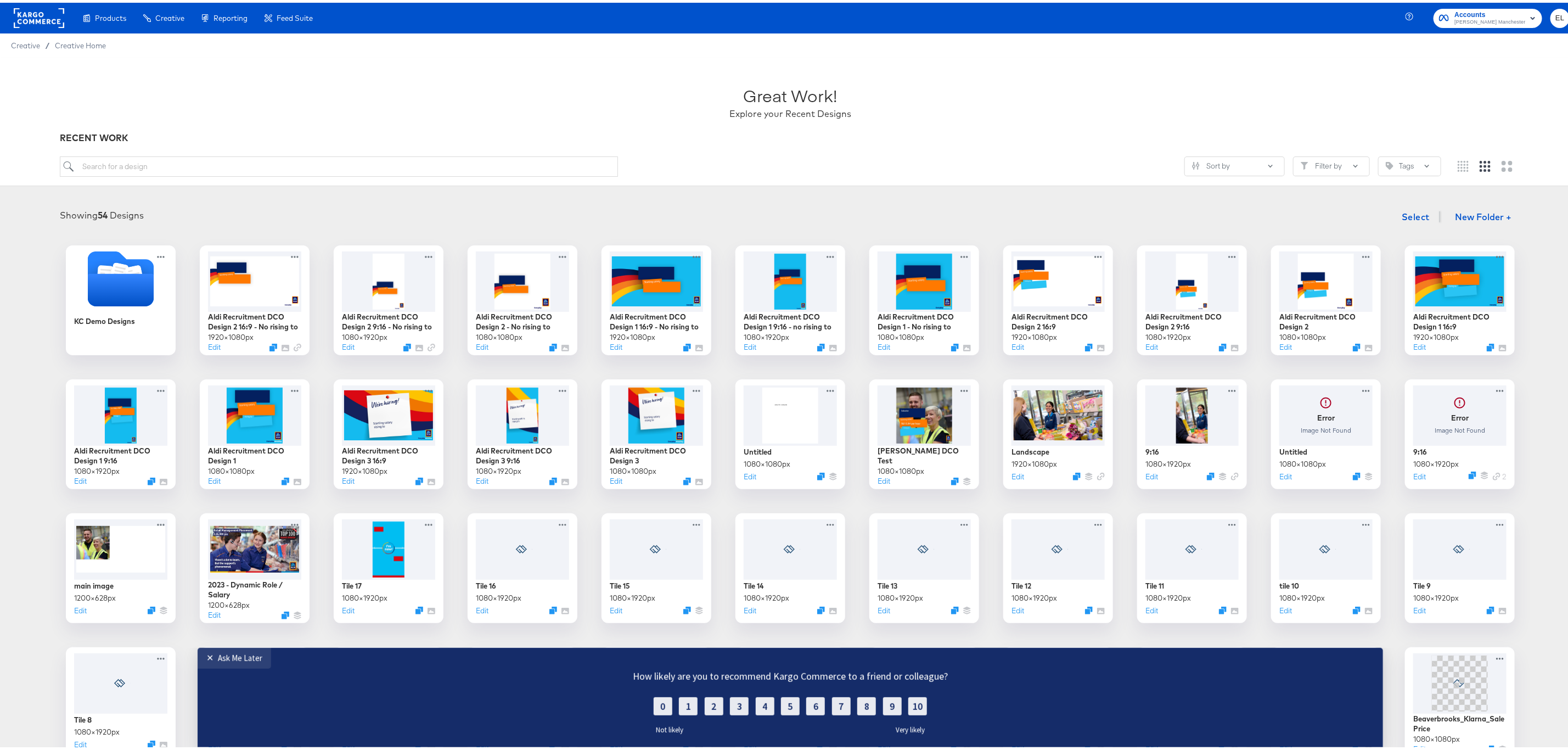
click at [843, 583] on div "KC Demo Designs Aldi Recruitment DCO Design 2 16:9 - No rising to 1920 × 1080 p…" at bounding box center [790, 565] width 1559 height 646
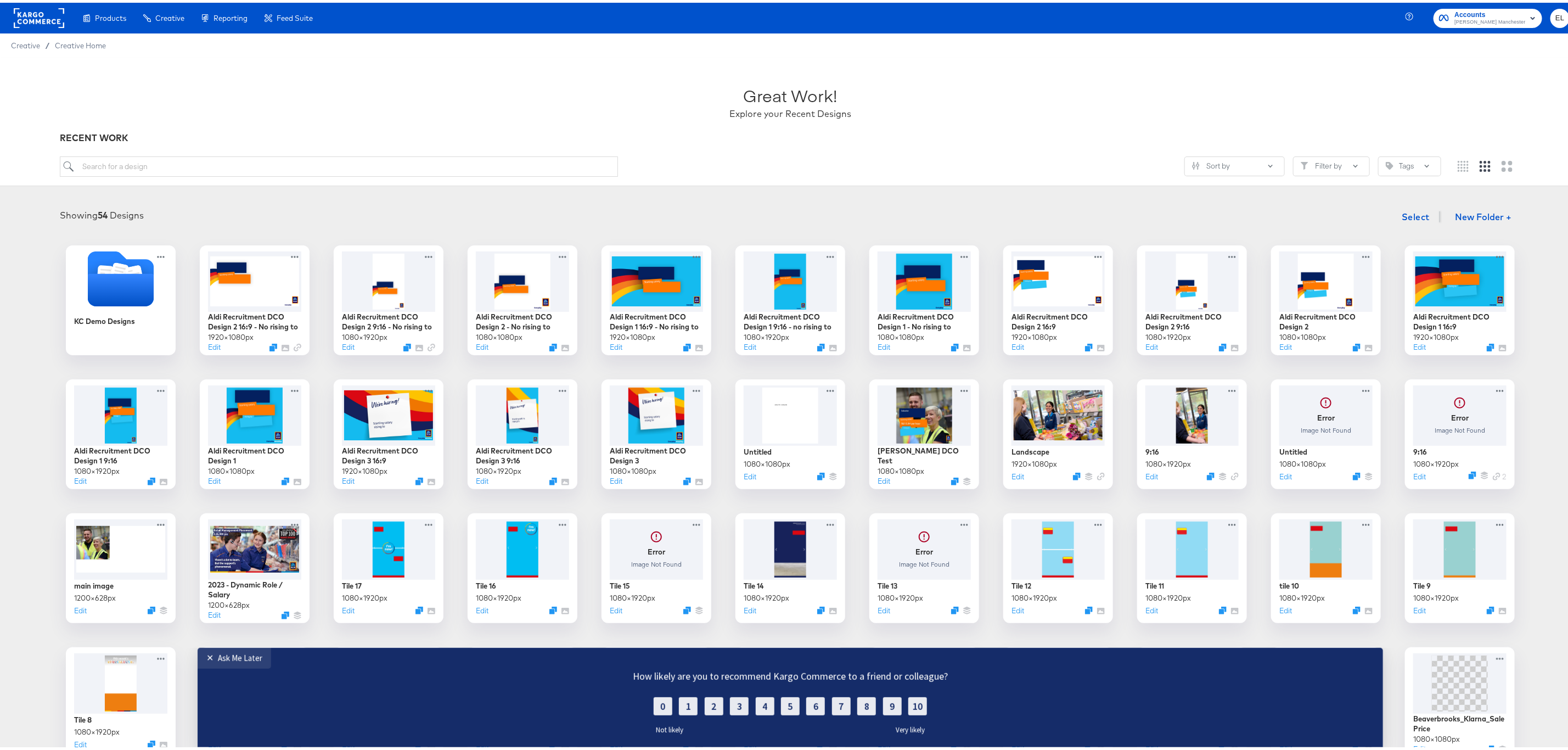
click at [623, 185] on article "Great Work! Explore your Recent Designs RECENT WORK Sort by Filter by Tags Show…" at bounding box center [790, 497] width 1580 height 886
